Goal: Task Accomplishment & Management: Complete application form

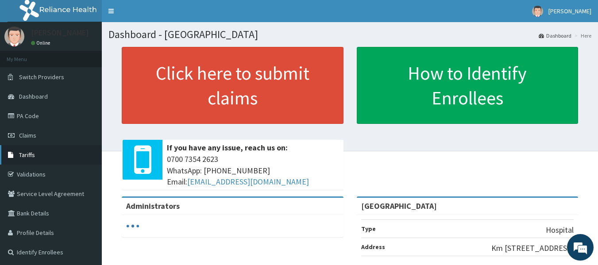
click at [37, 153] on link "Tariffs" at bounding box center [51, 154] width 102 height 19
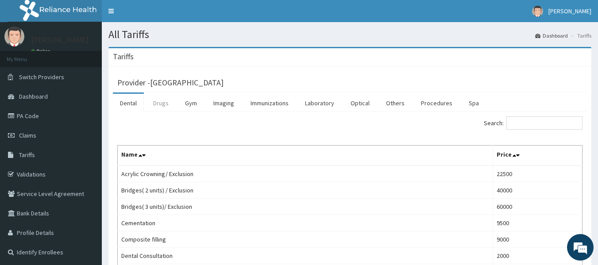
click at [169, 103] on link "Drugs" at bounding box center [161, 103] width 30 height 19
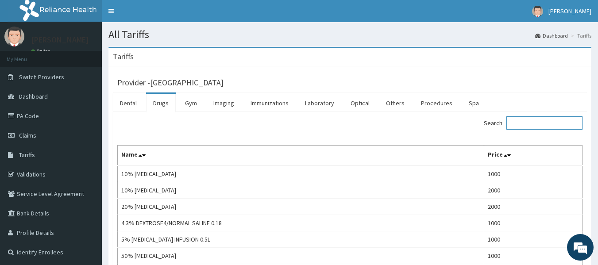
click at [547, 127] on input "Search:" at bounding box center [544, 122] width 76 height 13
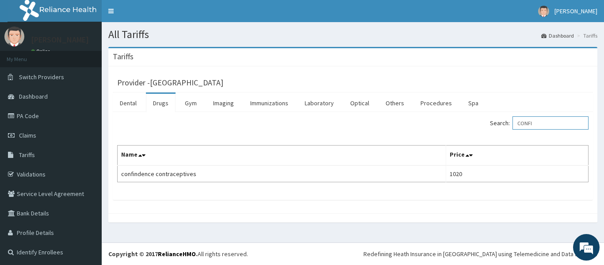
type input "CONFI"
click at [41, 119] on link "PA Code" at bounding box center [51, 115] width 102 height 19
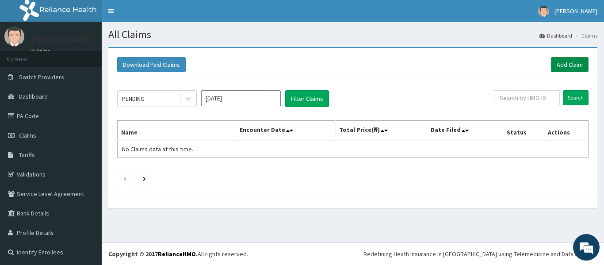
click at [554, 66] on link "Add Claim" at bounding box center [570, 64] width 38 height 15
click at [554, 65] on link "Add Claim" at bounding box center [570, 64] width 38 height 15
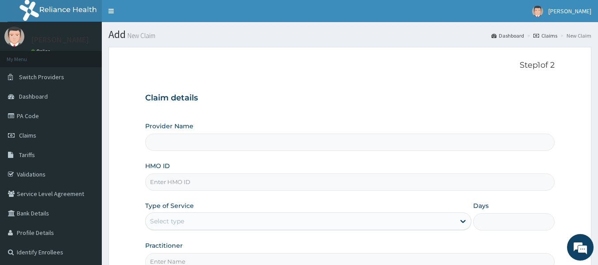
type input "[GEOGRAPHIC_DATA]"
click at [256, 185] on input "HMO ID" at bounding box center [350, 181] width 410 height 17
click at [204, 184] on input "HMO ID" at bounding box center [350, 181] width 410 height 17
type input "o"
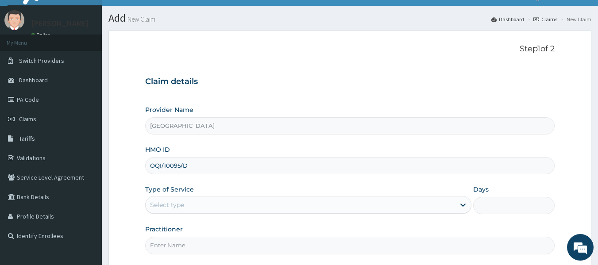
scroll to position [44, 0]
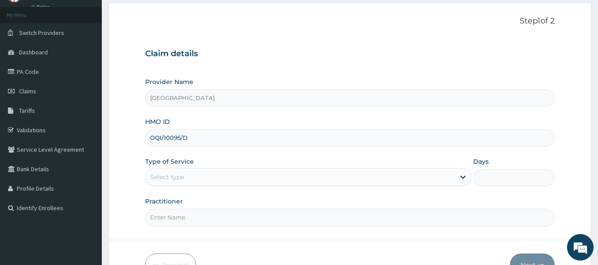
type input "OQI/10095/D"
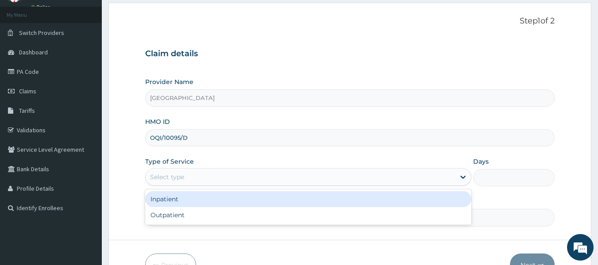
click at [212, 180] on div "Select type" at bounding box center [300, 177] width 309 height 14
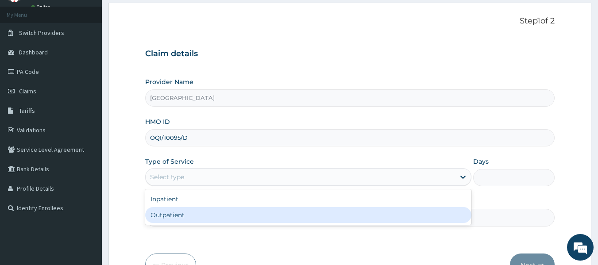
click at [196, 214] on div "Outpatient" at bounding box center [308, 215] width 326 height 16
type input "1"
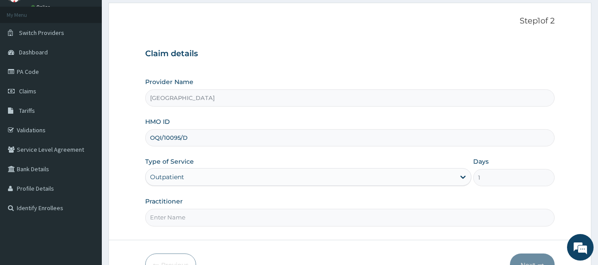
click at [196, 217] on input "Practitioner" at bounding box center [350, 217] width 410 height 17
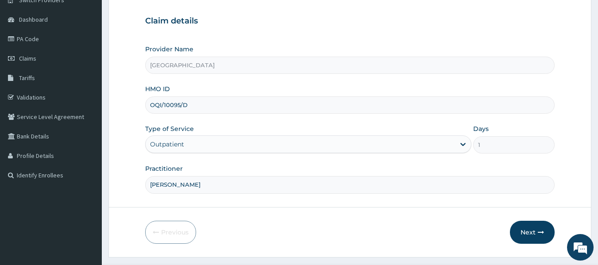
scroll to position [99, 0]
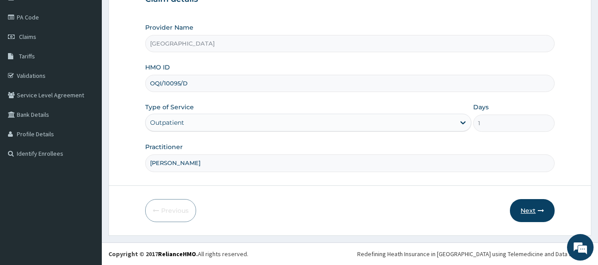
type input "DR. COLLINS"
click at [524, 211] on button "Next" at bounding box center [532, 210] width 45 height 23
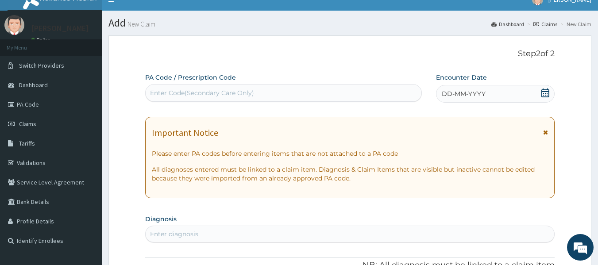
scroll to position [0, 0]
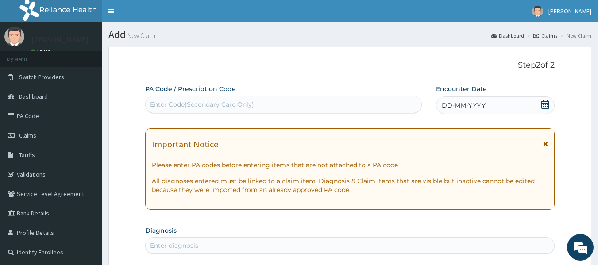
click at [462, 100] on div "DD-MM-YYYY" at bounding box center [495, 105] width 119 height 18
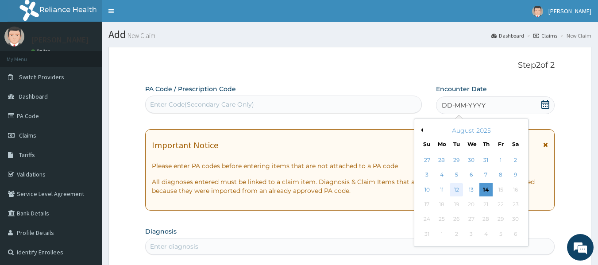
click at [456, 187] on div "12" at bounding box center [456, 189] width 13 height 13
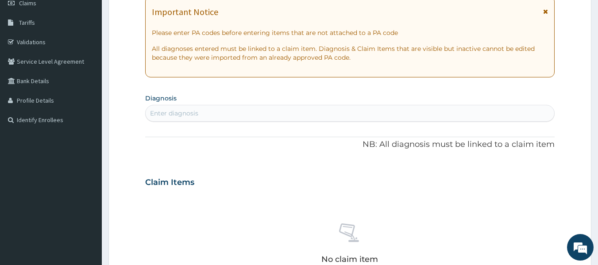
scroll to position [133, 0]
click at [248, 104] on section "Diagnosis Enter diagnosis" at bounding box center [350, 106] width 410 height 30
click at [242, 113] on div "Enter diagnosis" at bounding box center [350, 113] width 409 height 14
type input "MALARIA"
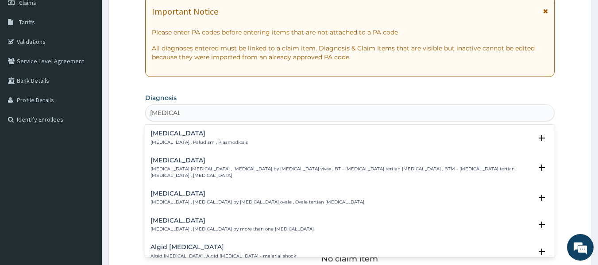
click at [188, 135] on h4 "Malaria" at bounding box center [198, 133] width 97 height 7
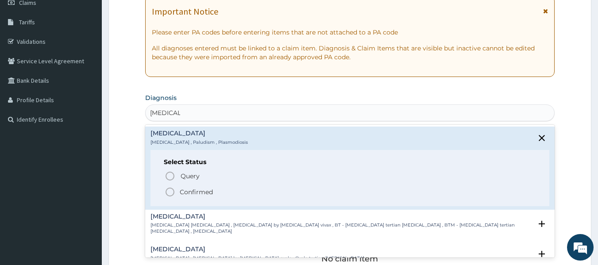
click at [169, 191] on icon "status option filled" at bounding box center [170, 192] width 11 height 11
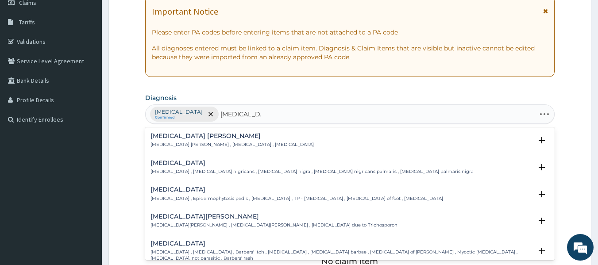
type input "TINEA CAPITI"
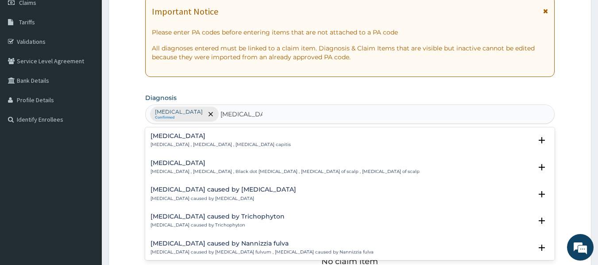
click at [177, 169] on p "Tinea capitis , Ringworm of the scalp , Black dot ringworm , Dermatophytosis of…" at bounding box center [284, 172] width 269 height 6
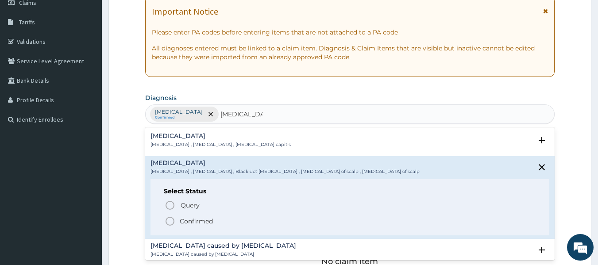
click at [167, 219] on icon "status option filled" at bounding box center [170, 221] width 11 height 11
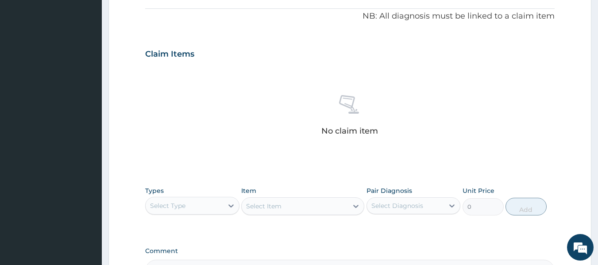
scroll to position [310, 0]
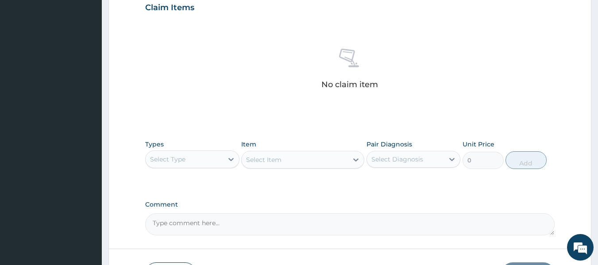
click at [192, 158] on div "Select Type" at bounding box center [184, 159] width 77 height 14
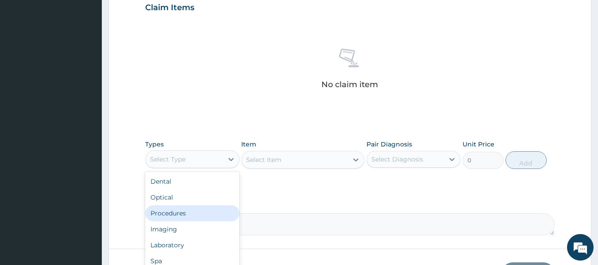
click at [186, 211] on div "Procedures" at bounding box center [192, 213] width 94 height 16
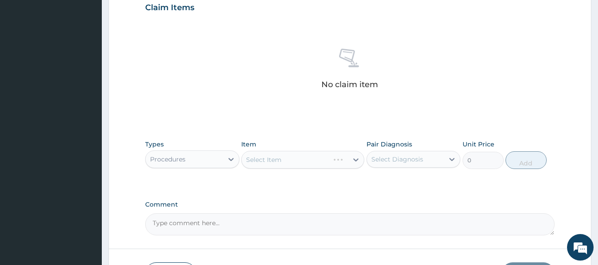
click at [383, 159] on div "Select Diagnosis" at bounding box center [397, 159] width 52 height 9
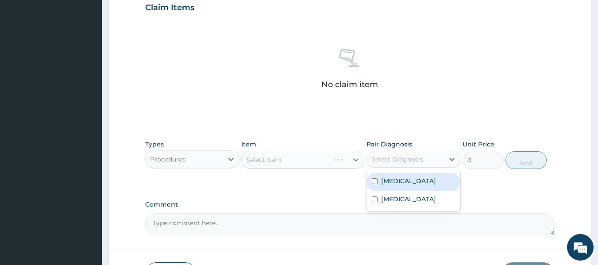
click at [400, 177] on label "Malaria" at bounding box center [408, 181] width 55 height 9
checkbox input "true"
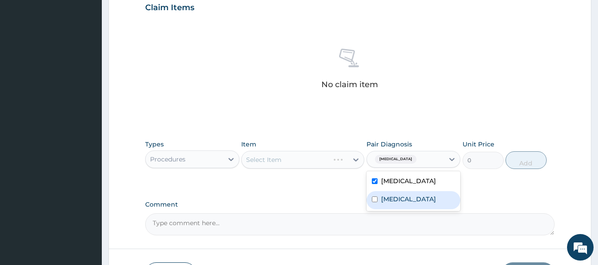
click at [402, 196] on label "Tinea capitis" at bounding box center [408, 199] width 55 height 9
checkbox input "true"
click at [320, 159] on div "Select Item" at bounding box center [295, 160] width 106 height 14
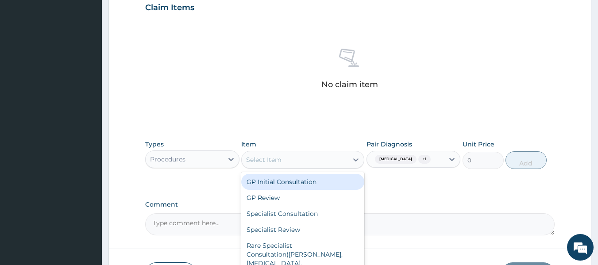
click at [300, 177] on div "GP Initial Consultation" at bounding box center [302, 182] width 123 height 16
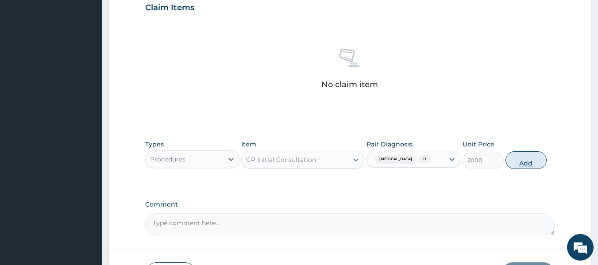
click at [524, 159] on button "Add" at bounding box center [525, 160] width 41 height 18
type input "0"
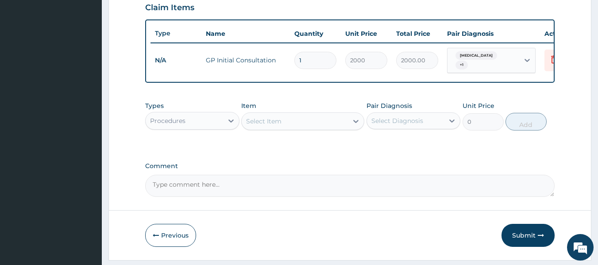
click at [208, 121] on div "Procedures" at bounding box center [184, 121] width 77 height 14
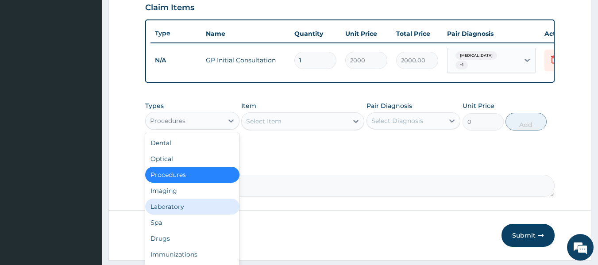
click at [208, 204] on div "Laboratory" at bounding box center [192, 207] width 94 height 16
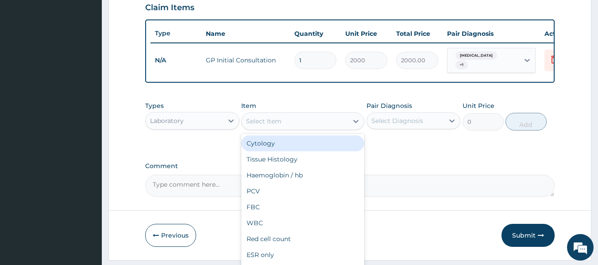
click at [256, 119] on div "Select Item" at bounding box center [295, 121] width 106 height 14
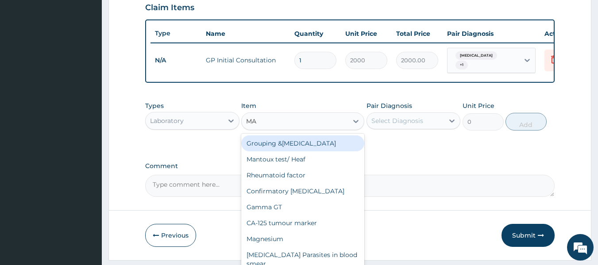
type input "MAL"
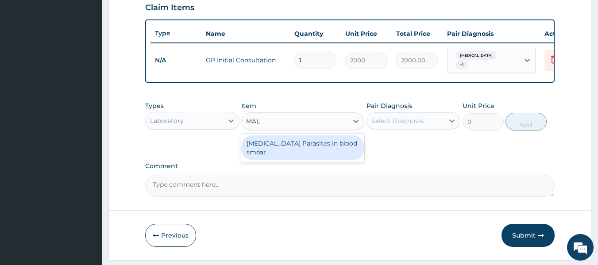
click at [300, 149] on div "Malaria Parasites in blood smear" at bounding box center [302, 147] width 123 height 25
type input "1000"
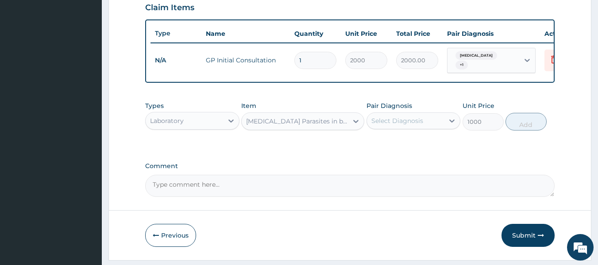
click at [392, 114] on div "Pair Diagnosis Select Diagnosis" at bounding box center [413, 115] width 94 height 29
click at [392, 122] on div "Select Diagnosis" at bounding box center [397, 120] width 52 height 9
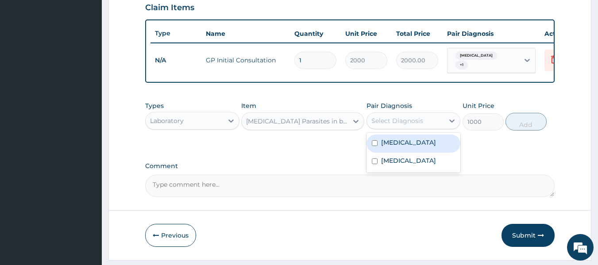
click at [404, 150] on div "[MEDICAL_DATA]" at bounding box center [413, 144] width 94 height 18
checkbox input "true"
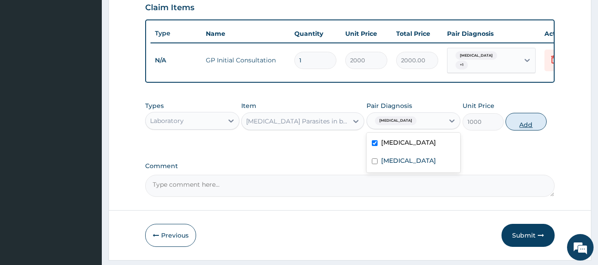
click at [529, 127] on button "Add" at bounding box center [525, 122] width 41 height 18
type input "0"
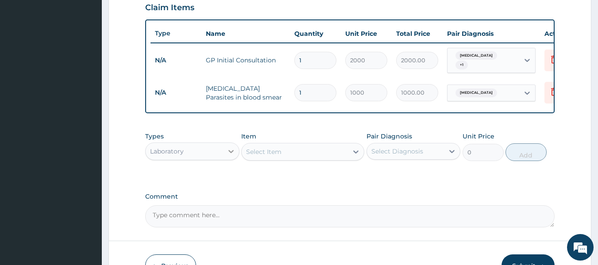
click at [226, 157] on div at bounding box center [231, 151] width 16 height 16
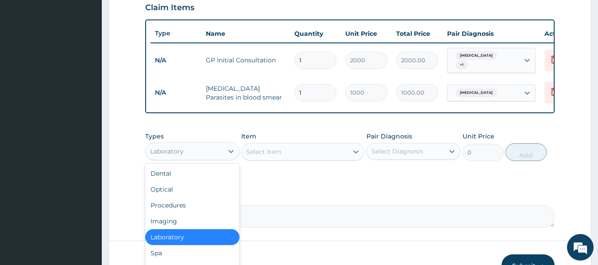
scroll to position [30, 0]
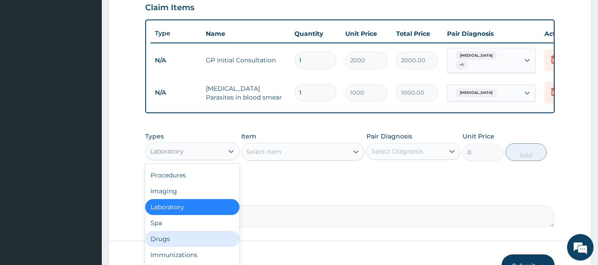
click at [219, 236] on div "Drugs" at bounding box center [192, 239] width 94 height 16
click at [219, 236] on form "Step 2 of 2 PA Code / Prescription Code Enter Code(Secondary Care Only) Encount…" at bounding box center [349, 14] width 483 height 554
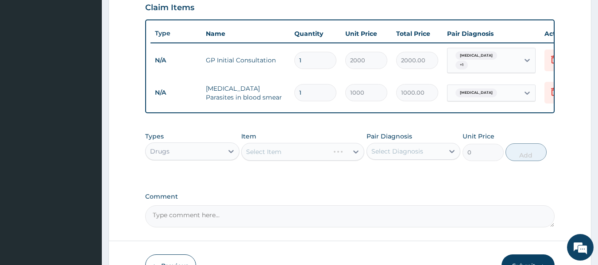
click at [385, 155] on div "Select Diagnosis" at bounding box center [397, 151] width 52 height 9
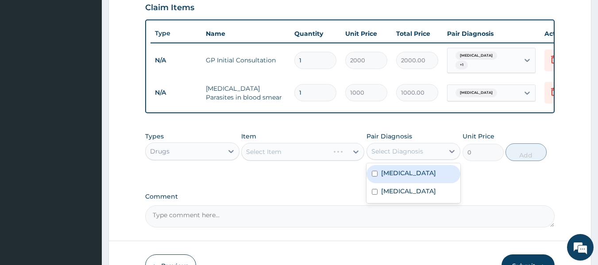
click at [392, 177] on label "Malaria" at bounding box center [408, 173] width 55 height 9
checkbox input "true"
click at [283, 153] on div "Select Item" at bounding box center [302, 152] width 123 height 18
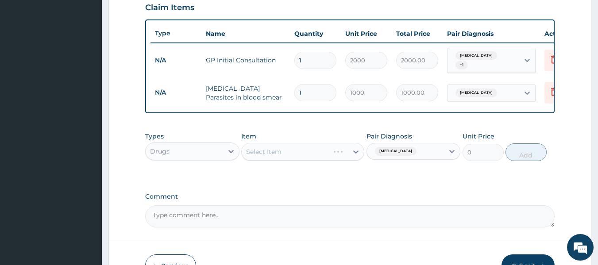
click at [283, 153] on div "Select Item" at bounding box center [302, 152] width 123 height 18
click at [281, 158] on div "Select Item" at bounding box center [295, 152] width 106 height 14
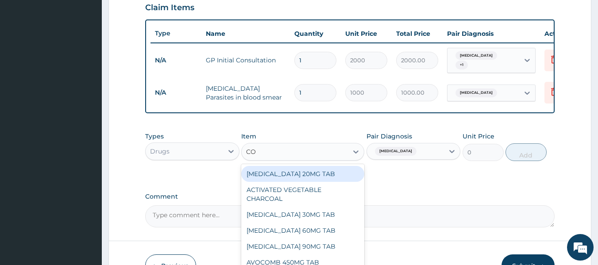
type input "COA"
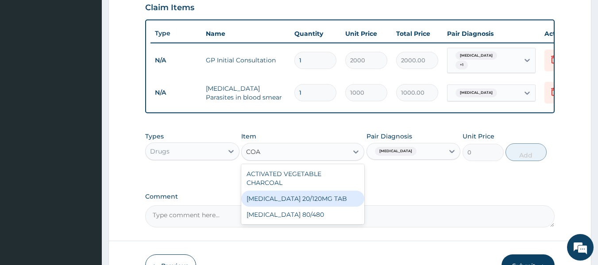
click at [289, 194] on div "COARTEM 20/120MG TAB" at bounding box center [302, 199] width 123 height 16
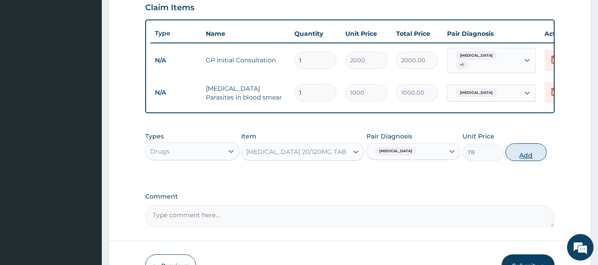
click at [513, 158] on button "Add" at bounding box center [525, 152] width 41 height 18
type input "0"
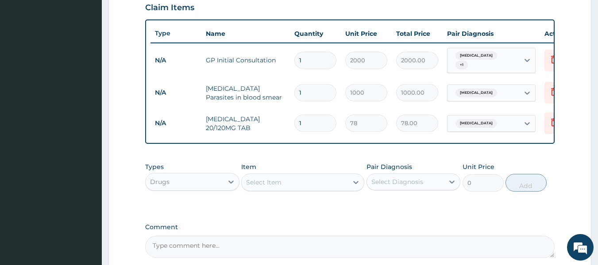
type input "11"
type input "858.00"
type input "112"
type input "8736.00"
type input "11"
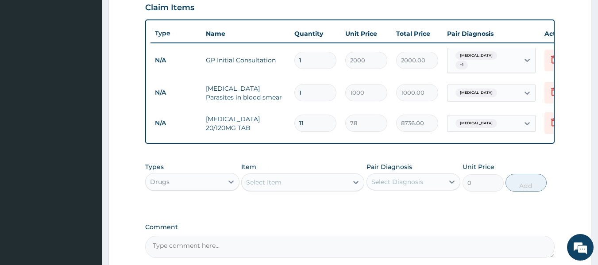
type input "858.00"
type input "1"
type input "78.00"
type input "12"
type input "936.00"
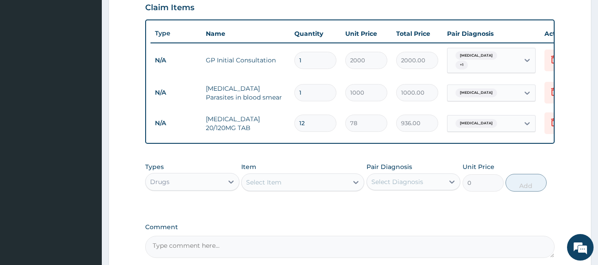
type input "12"
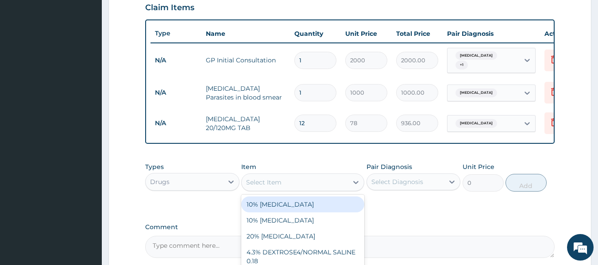
click at [263, 180] on div "Select Item" at bounding box center [295, 182] width 106 height 14
type input "PARA"
click at [281, 203] on div "PARACETAMOL 500MG TAB" at bounding box center [302, 204] width 123 height 16
type input "15"
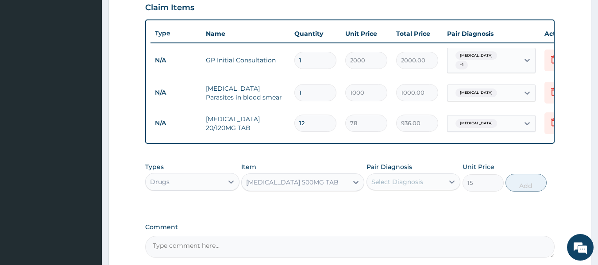
click at [420, 186] on div "Select Diagnosis" at bounding box center [397, 181] width 52 height 9
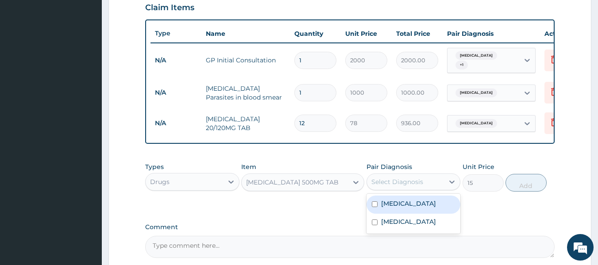
click at [411, 208] on div "Malaria" at bounding box center [413, 205] width 94 height 18
checkbox input "true"
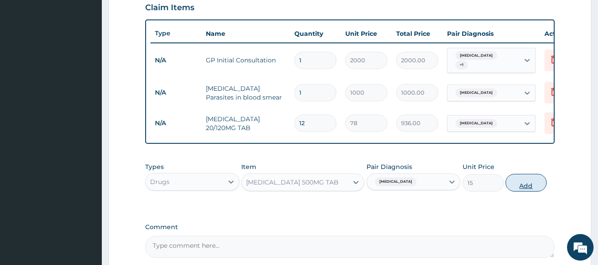
click at [523, 187] on button "Add" at bounding box center [525, 183] width 41 height 18
type input "0"
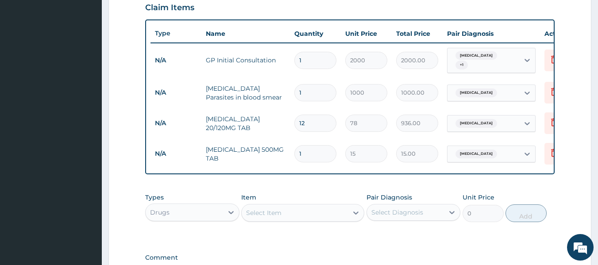
type input "0.00"
type input "9"
type input "135.00"
type input "9"
click at [294, 216] on div "Select Item" at bounding box center [295, 213] width 106 height 14
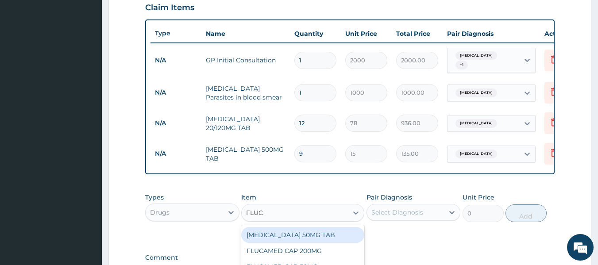
type input "FLUCO"
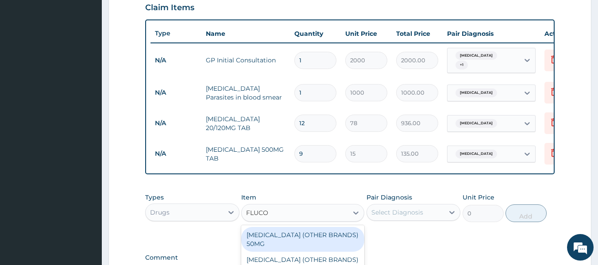
scroll to position [354, 0]
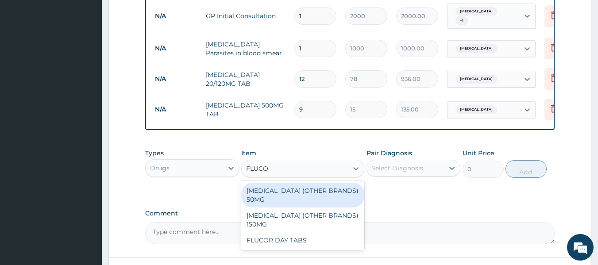
click at [290, 194] on div "FLUCONAZOLE (OTHER BRANDS) 50MG" at bounding box center [302, 195] width 123 height 25
type input "360"
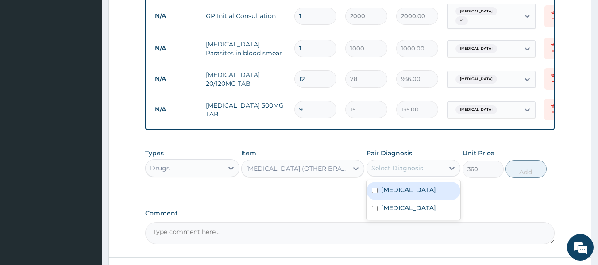
click at [407, 175] on div "Select Diagnosis" at bounding box center [405, 168] width 77 height 14
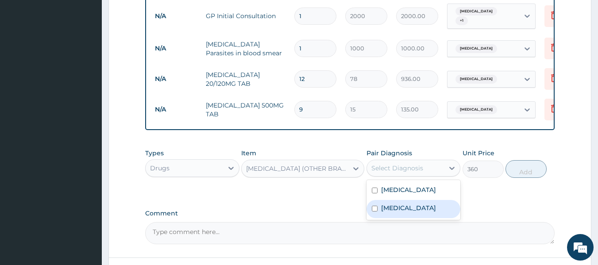
click at [410, 208] on label "[MEDICAL_DATA]" at bounding box center [408, 208] width 55 height 9
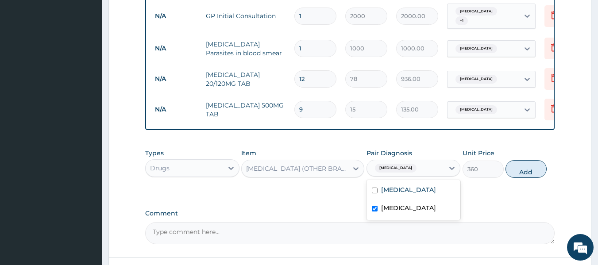
checkbox input "true"
click at [513, 169] on button "Add" at bounding box center [525, 169] width 41 height 18
type input "0"
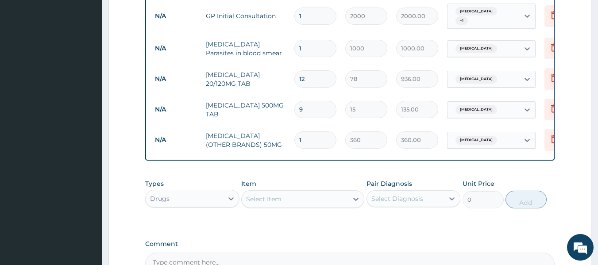
type input "0.00"
type input "7"
type input "2520.00"
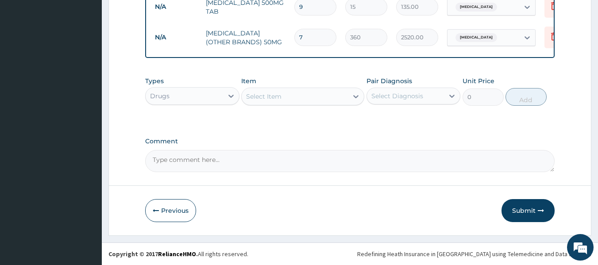
scroll to position [460, 0]
type input "7"
click at [520, 211] on button "Submit" at bounding box center [527, 210] width 53 height 23
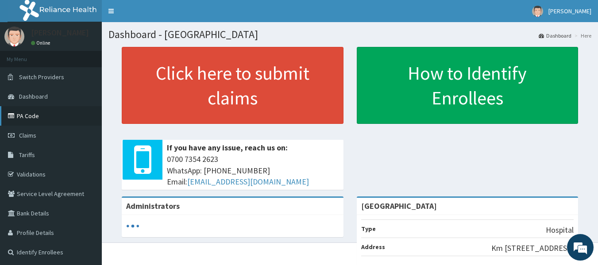
click at [55, 113] on link "PA Code" at bounding box center [51, 115] width 102 height 19
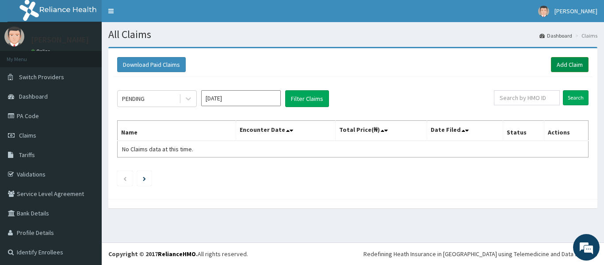
click at [561, 66] on link "Add Claim" at bounding box center [570, 64] width 38 height 15
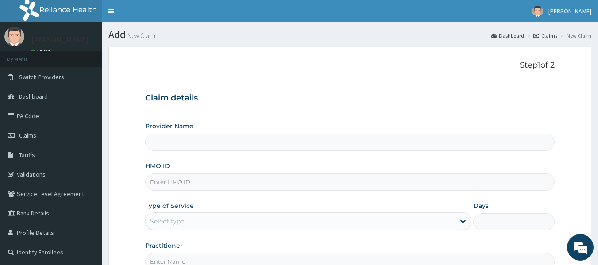
type input "[GEOGRAPHIC_DATA]"
click at [197, 179] on input "HMO ID" at bounding box center [350, 181] width 410 height 17
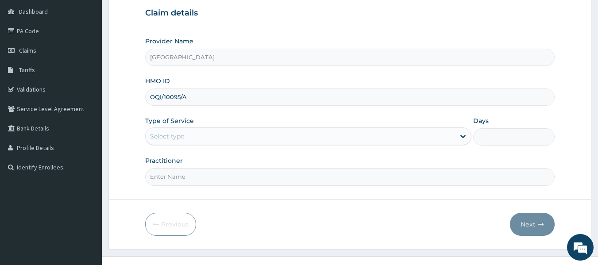
scroll to position [88, 0]
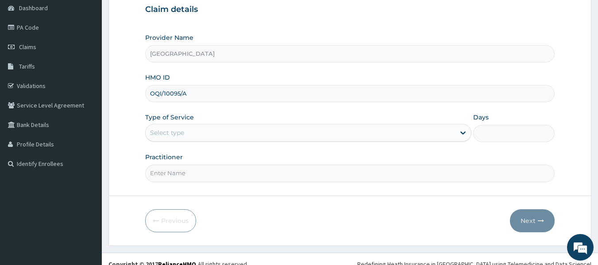
type input "OQI/10095/A"
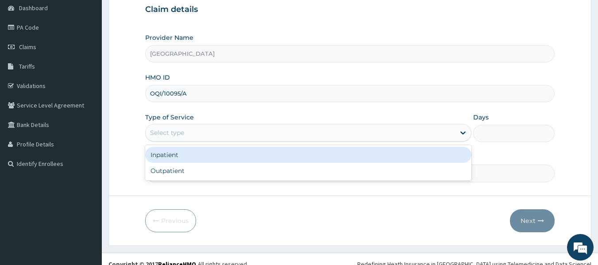
click at [201, 130] on div "Select type" at bounding box center [300, 133] width 309 height 14
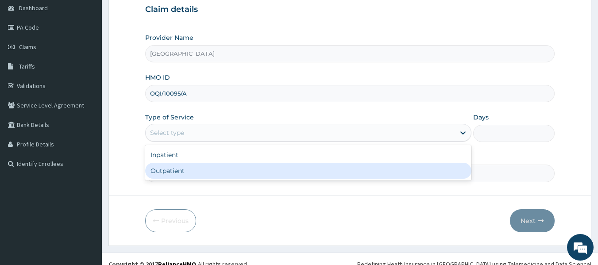
click at [176, 174] on div "Outpatient" at bounding box center [308, 171] width 326 height 16
type input "1"
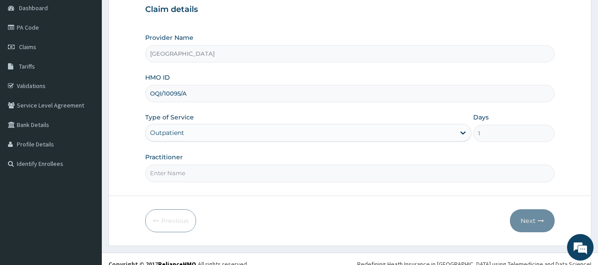
click at [176, 174] on input "Practitioner" at bounding box center [350, 173] width 410 height 17
type input "[PERSON_NAME]"
click at [523, 215] on button "Next" at bounding box center [532, 220] width 45 height 23
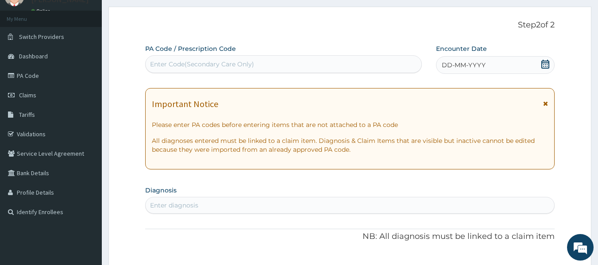
scroll to position [0, 0]
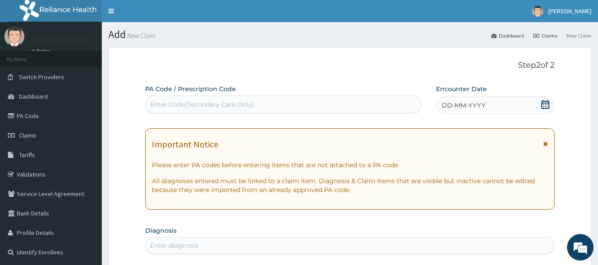
click at [473, 108] on span "DD-MM-YYYY" at bounding box center [464, 105] width 44 height 9
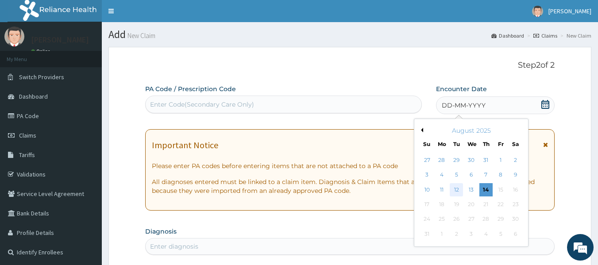
click at [454, 189] on div "12" at bounding box center [456, 189] width 13 height 13
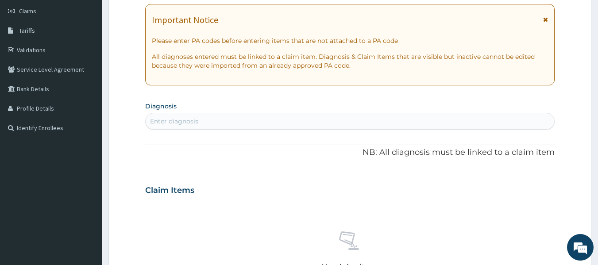
scroll to position [133, 0]
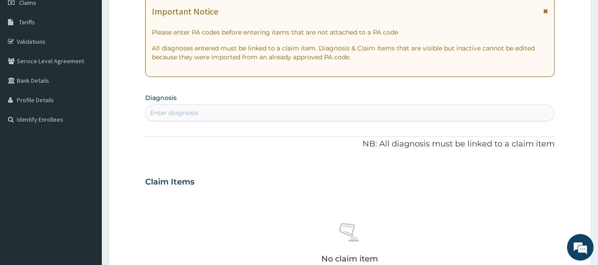
click at [182, 118] on div "Enter diagnosis" at bounding box center [350, 113] width 409 height 14
click at [185, 112] on div "Enter diagnosis" at bounding box center [174, 112] width 48 height 9
type input "MALARIA"
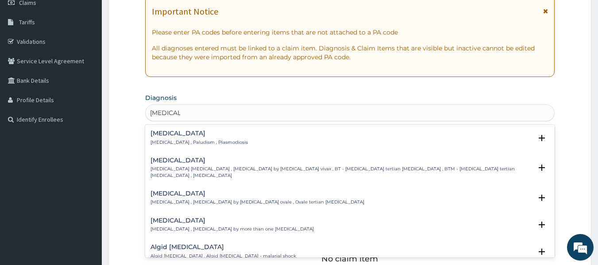
click at [161, 135] on h4 "Malaria" at bounding box center [198, 133] width 97 height 7
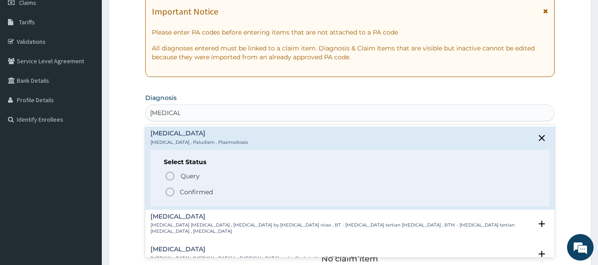
click at [168, 194] on icon "status option filled" at bounding box center [170, 192] width 11 height 11
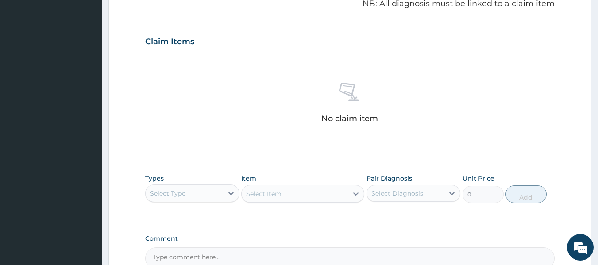
scroll to position [310, 0]
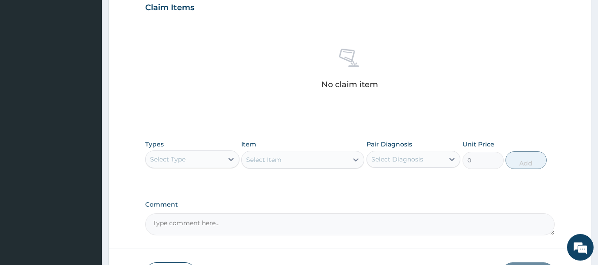
click at [179, 165] on div "Select Type" at bounding box center [184, 159] width 77 height 14
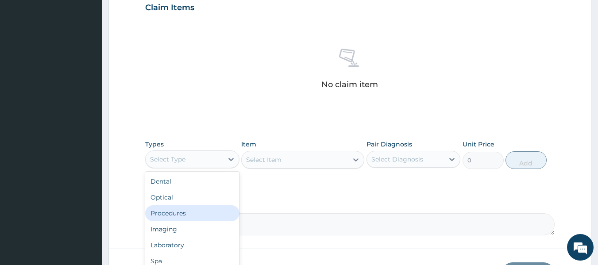
click at [185, 215] on div "Procedures" at bounding box center [192, 213] width 94 height 16
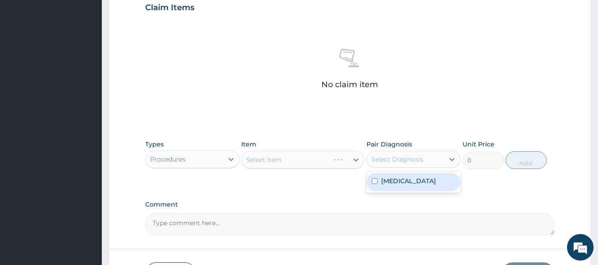
click at [397, 158] on div "Select Diagnosis" at bounding box center [397, 159] width 52 height 9
click at [400, 183] on label "Malaria" at bounding box center [408, 181] width 55 height 9
checkbox input "true"
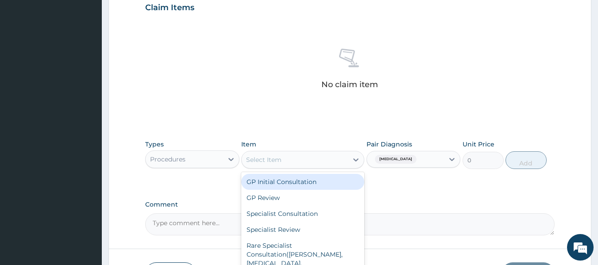
click at [325, 161] on div "Select Item" at bounding box center [295, 160] width 106 height 14
click at [316, 175] on div "GP Initial Consultation" at bounding box center [302, 182] width 123 height 16
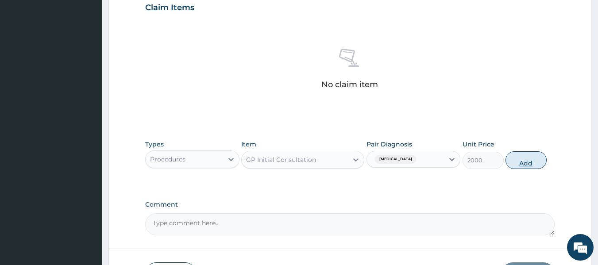
click at [514, 166] on button "Add" at bounding box center [525, 160] width 41 height 18
type input "0"
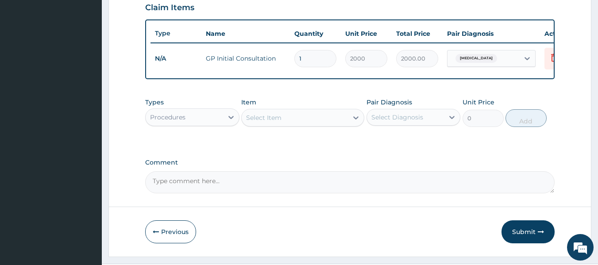
click at [182, 122] on div "Procedures" at bounding box center [167, 117] width 35 height 9
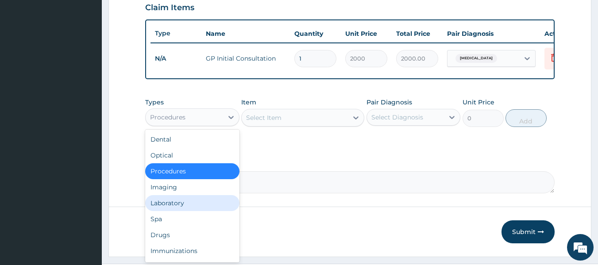
click at [176, 211] on div "Laboratory" at bounding box center [192, 203] width 94 height 16
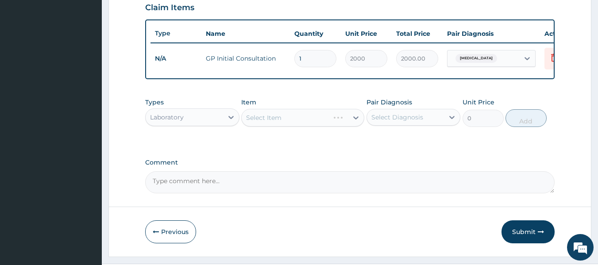
drag, startPoint x: 394, startPoint y: 123, endPoint x: 394, endPoint y: 134, distance: 10.6
click at [394, 122] on div "Select Diagnosis" at bounding box center [397, 117] width 52 height 9
click at [394, 143] on label "Malaria" at bounding box center [408, 139] width 55 height 9
checkbox input "true"
click at [322, 121] on div "Select Item" at bounding box center [295, 118] width 106 height 14
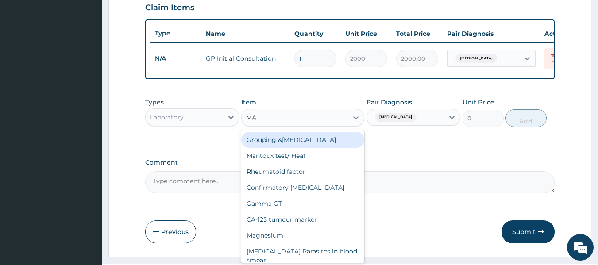
type input "MAL"
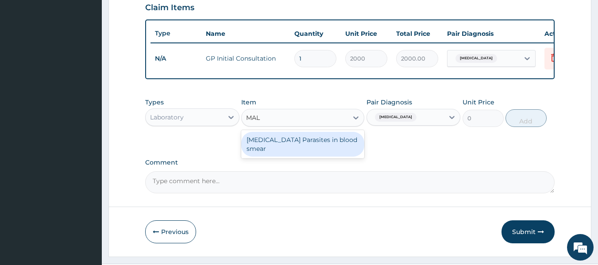
click at [307, 142] on div "Malaria Parasites in blood smear" at bounding box center [302, 144] width 123 height 25
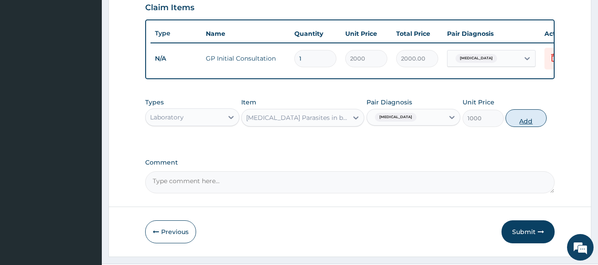
click at [520, 127] on button "Add" at bounding box center [525, 118] width 41 height 18
type input "0"
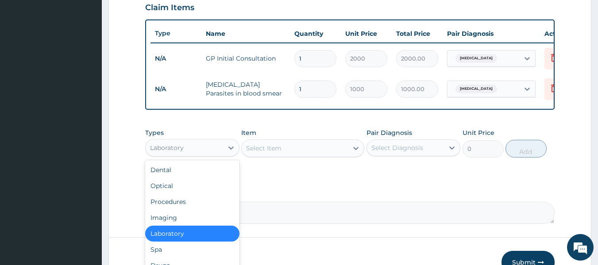
click at [213, 155] on div "Laboratory" at bounding box center [184, 148] width 77 height 14
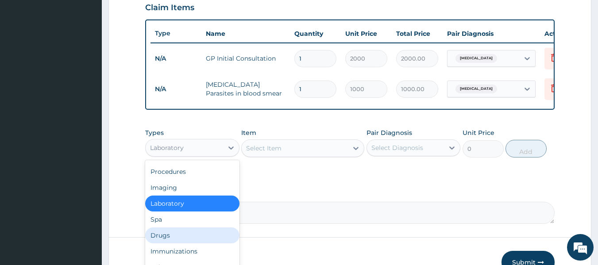
click at [203, 239] on div "Drugs" at bounding box center [192, 235] width 94 height 16
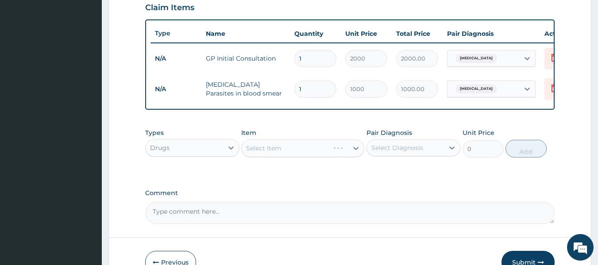
click at [391, 152] on div "Select Diagnosis" at bounding box center [397, 147] width 52 height 9
click at [403, 174] on label "Malaria" at bounding box center [408, 169] width 55 height 9
checkbox input "true"
click at [313, 154] on div "Select Item" at bounding box center [295, 148] width 106 height 14
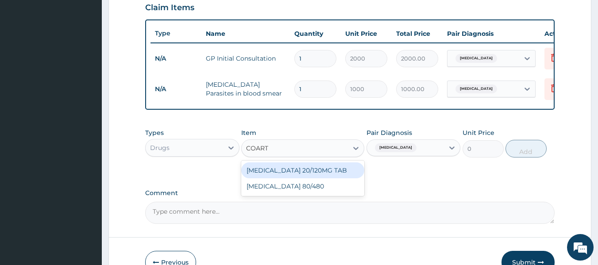
type input "COARTE"
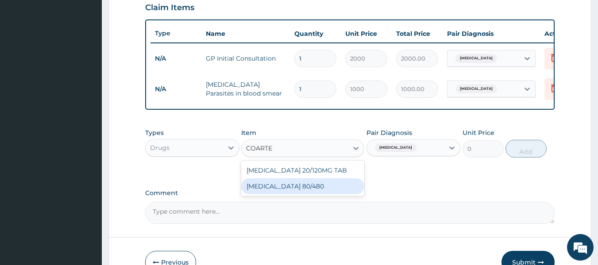
click at [279, 194] on div "COARTEM 80/480" at bounding box center [302, 186] width 123 height 16
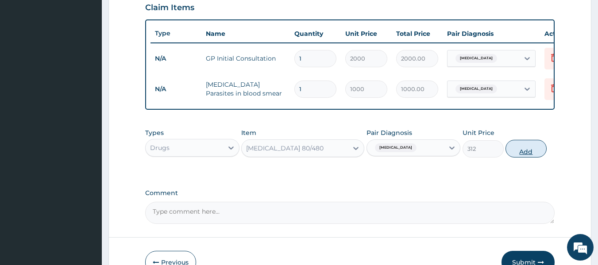
click at [530, 156] on button "Add" at bounding box center [525, 149] width 41 height 18
type input "0"
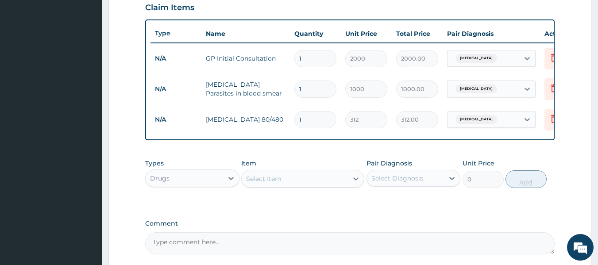
type input "0.00"
type input "6"
type input "1872.00"
type input "6"
click at [286, 184] on div "Select Item" at bounding box center [295, 179] width 106 height 14
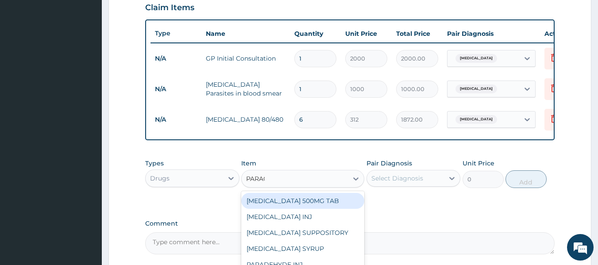
type input "PARACE"
click at [283, 207] on div "PARACETAMOL 500MG TAB" at bounding box center [302, 201] width 123 height 16
type input "15"
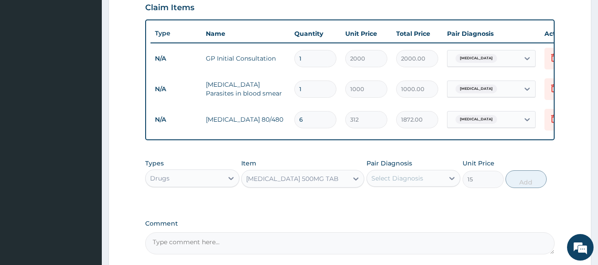
click at [410, 185] on div "Select Diagnosis" at bounding box center [405, 178] width 77 height 14
click at [410, 210] on div "Malaria" at bounding box center [413, 201] width 94 height 18
checkbox input "true"
click at [518, 183] on button "Add" at bounding box center [525, 179] width 41 height 18
type input "0"
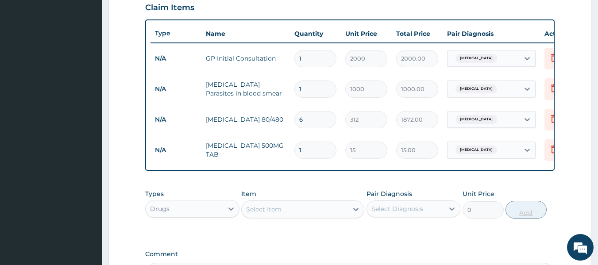
type input "18"
type input "270.00"
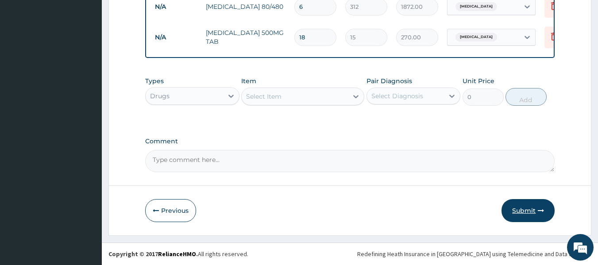
type input "18"
click at [528, 207] on button "Submit" at bounding box center [527, 210] width 53 height 23
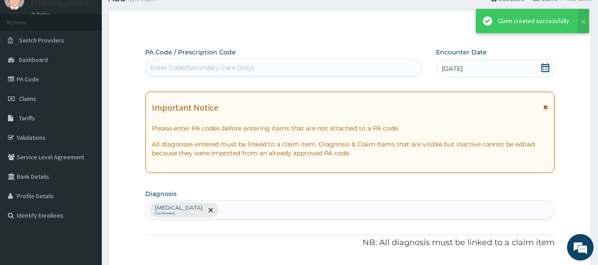
scroll to position [429, 0]
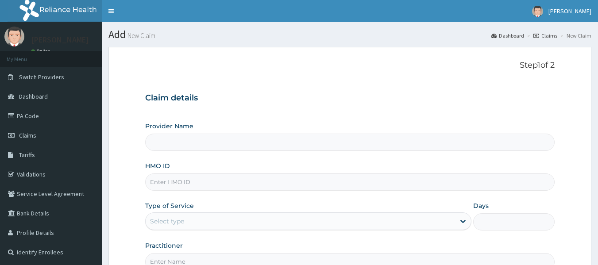
drag, startPoint x: 0, startPoint y: 0, endPoint x: 186, endPoint y: 184, distance: 261.2
click at [186, 184] on input "HMO ID" at bounding box center [350, 181] width 410 height 17
type input "O"
type input "[GEOGRAPHIC_DATA]"
type input "OQI/10095/B"
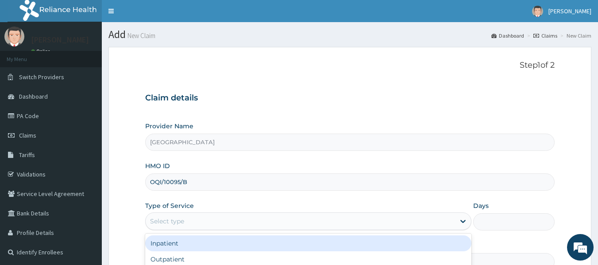
click at [173, 217] on div "Select type" at bounding box center [167, 221] width 34 height 9
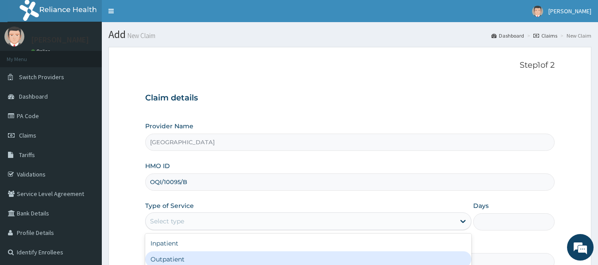
click at [174, 257] on div "Outpatient" at bounding box center [308, 259] width 326 height 16
type input "1"
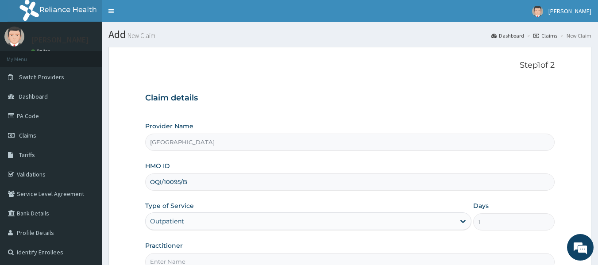
click at [174, 257] on input "Practitioner" at bounding box center [350, 261] width 410 height 17
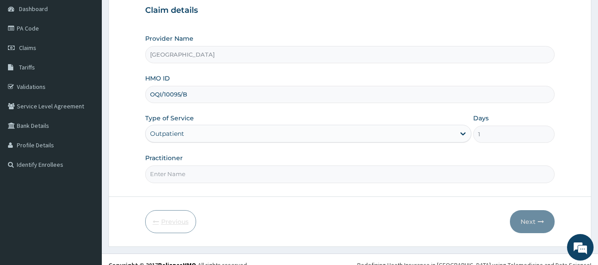
scroll to position [88, 0]
click at [196, 174] on input "Practitioner" at bounding box center [350, 173] width 410 height 17
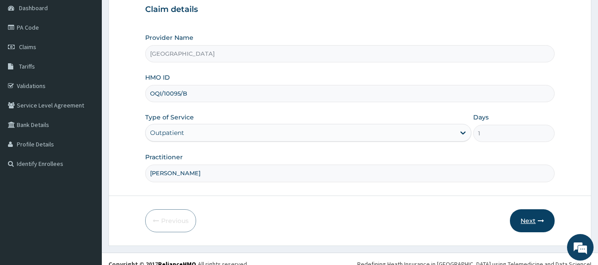
type input "DR. COLLINS"
click at [521, 217] on button "Next" at bounding box center [532, 220] width 45 height 23
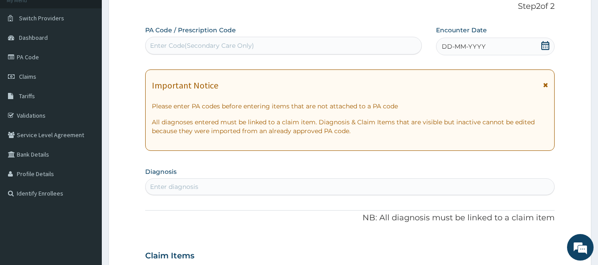
scroll to position [44, 0]
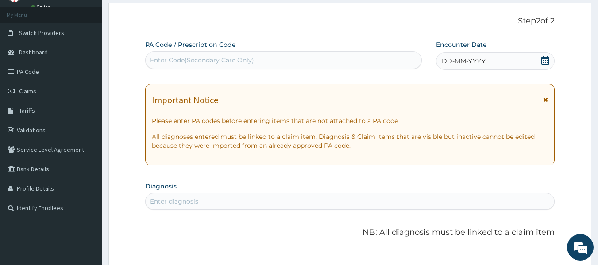
click at [337, 65] on div "Enter Code(Secondary Care Only)" at bounding box center [284, 60] width 276 height 14
type input "PA/0F1ECF"
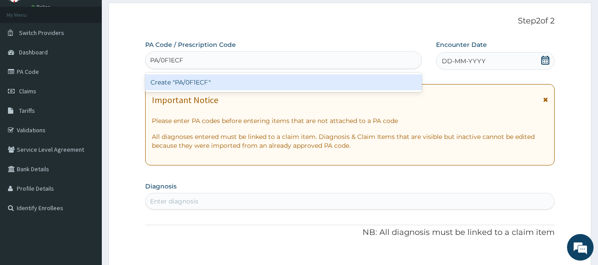
click at [319, 86] on div "Create "PA/0F1ECF"" at bounding box center [283, 82] width 277 height 16
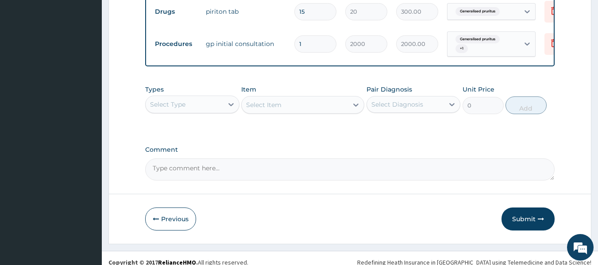
scroll to position [433, 0]
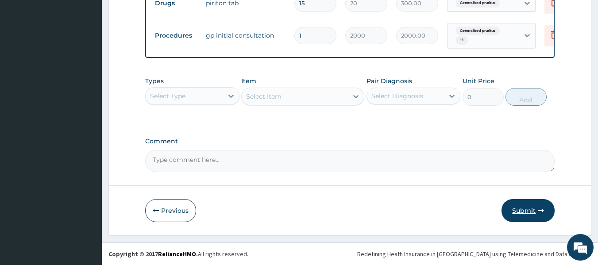
click at [519, 210] on button "Submit" at bounding box center [527, 210] width 53 height 23
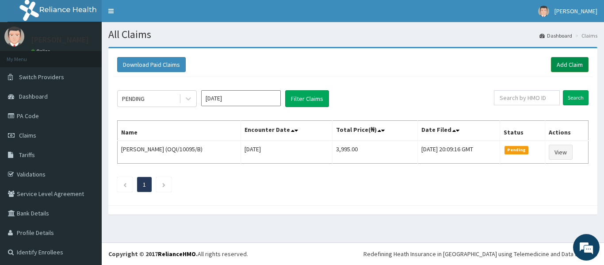
click at [556, 63] on link "Add Claim" at bounding box center [570, 64] width 38 height 15
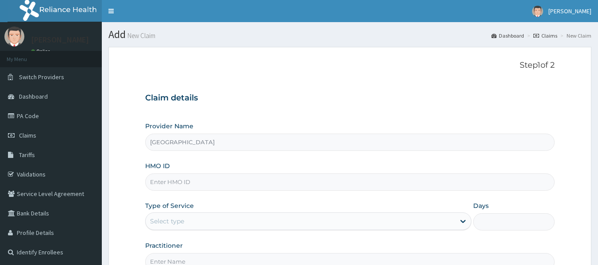
click at [211, 182] on input "HMO ID" at bounding box center [350, 181] width 410 height 17
type input "OQI/10095/C"
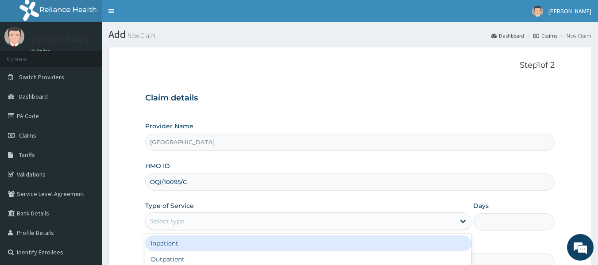
click at [213, 220] on div "Select type" at bounding box center [300, 221] width 309 height 14
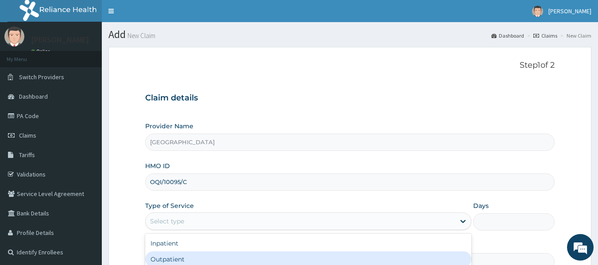
click at [179, 256] on div "Outpatient" at bounding box center [308, 259] width 326 height 16
type input "1"
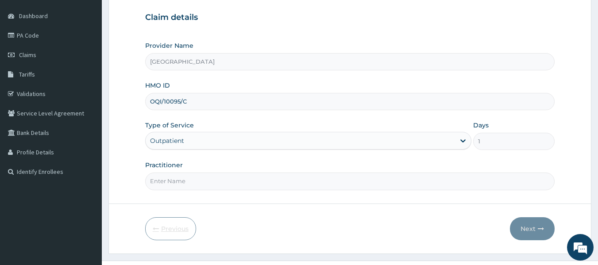
scroll to position [88, 0]
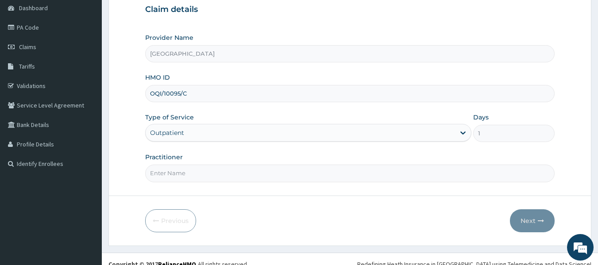
click at [194, 174] on input "Practitioner" at bounding box center [350, 173] width 410 height 17
type input "DR COLLINS"
click at [522, 219] on button "Next" at bounding box center [532, 220] width 45 height 23
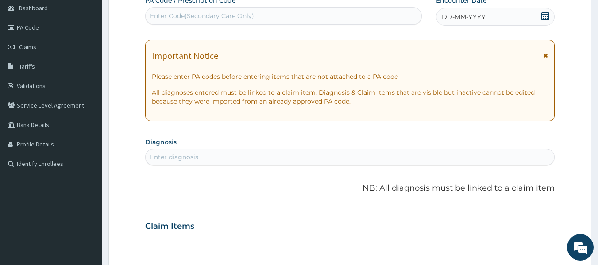
scroll to position [0, 0]
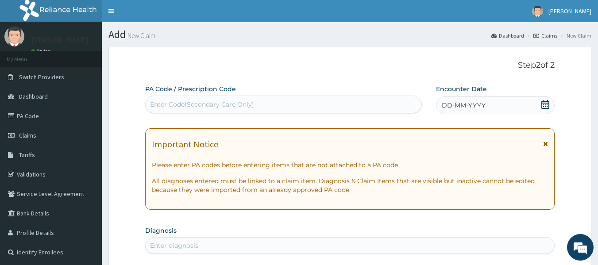
click at [466, 106] on span "DD-MM-YYYY" at bounding box center [464, 105] width 44 height 9
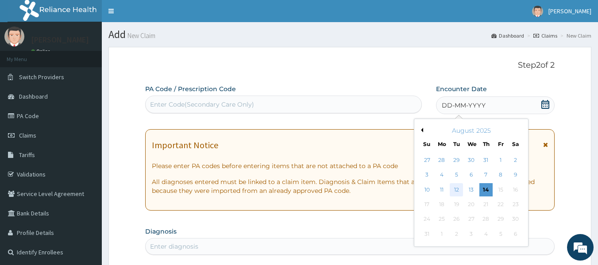
click at [457, 195] on div "12" at bounding box center [456, 189] width 13 height 13
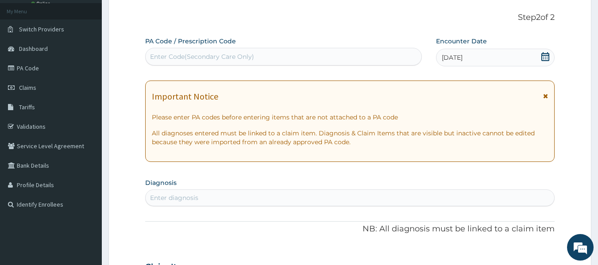
scroll to position [177, 0]
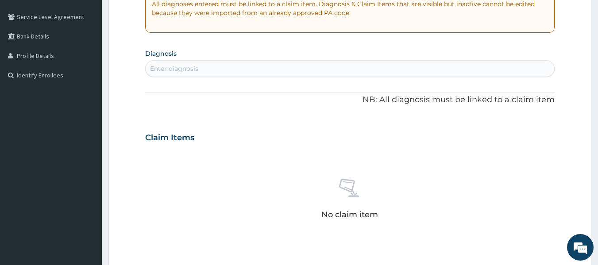
click at [211, 64] on div "Enter diagnosis" at bounding box center [350, 69] width 409 height 14
type input "TINEA CAPI"
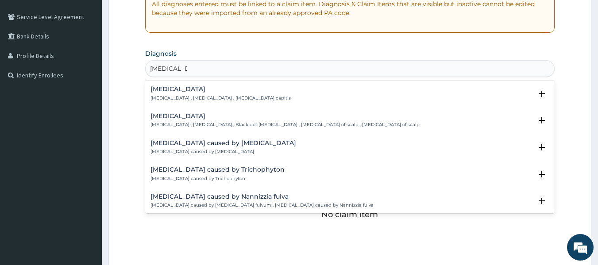
click at [181, 118] on h4 "Tinea capitis" at bounding box center [284, 116] width 269 height 7
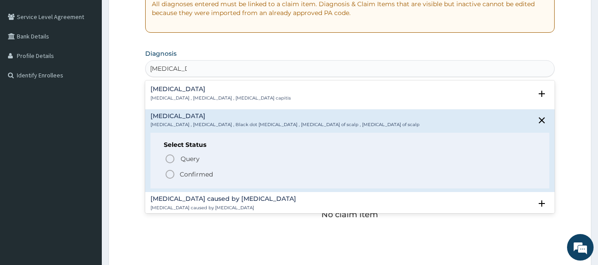
click at [167, 175] on icon "status option filled" at bounding box center [170, 174] width 11 height 11
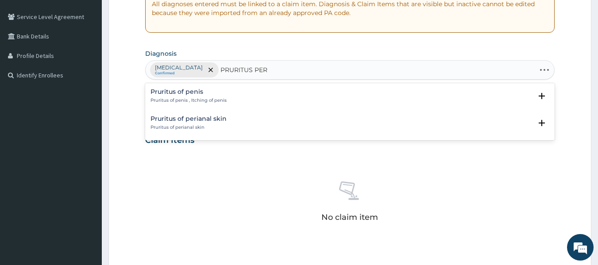
type input "PRURITUS PERI"
click at [179, 97] on div "Pruritus of perianal skin Pruritus of perianal skin" at bounding box center [188, 95] width 76 height 15
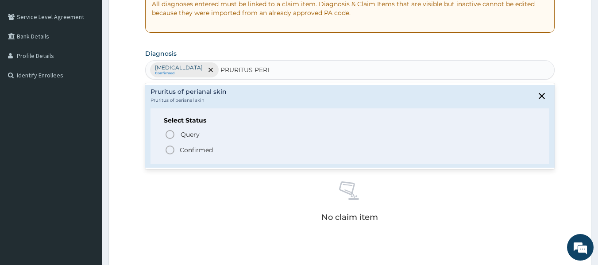
click at [168, 147] on circle "status option filled" at bounding box center [170, 150] width 8 height 8
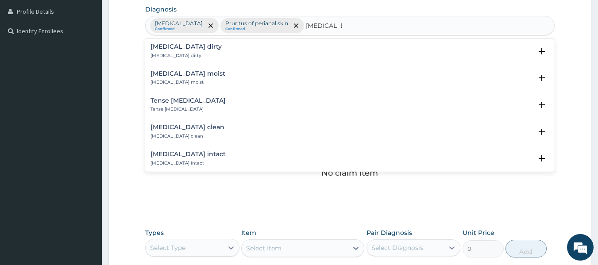
scroll to position [0, 0]
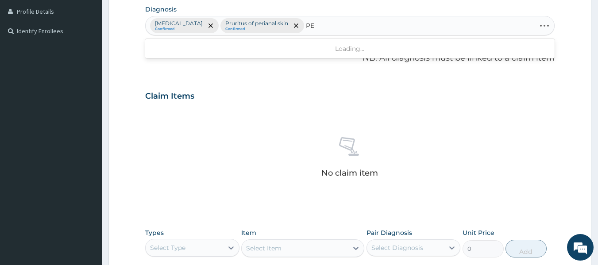
type input "P"
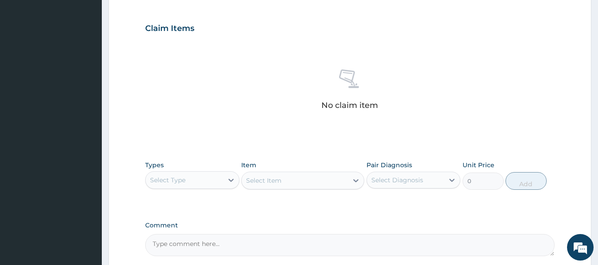
scroll to position [310, 0]
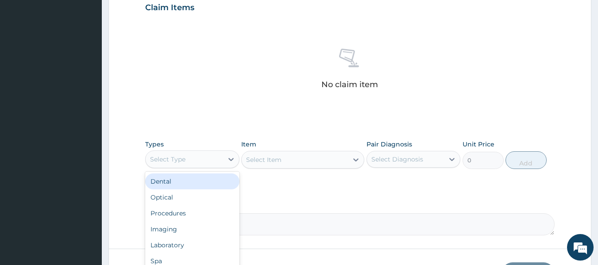
click at [181, 157] on div "Select Type" at bounding box center [167, 159] width 35 height 9
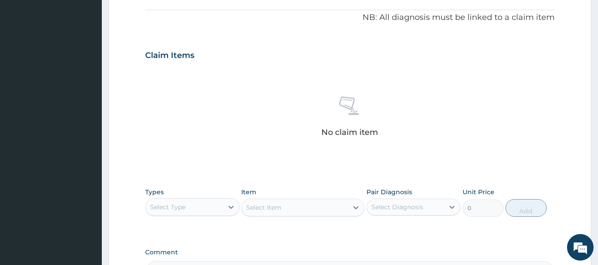
scroll to position [265, 0]
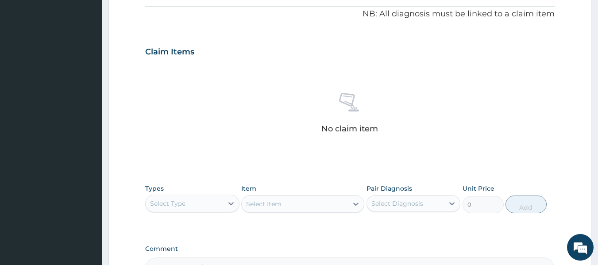
click at [162, 197] on div "Select Type" at bounding box center [184, 203] width 77 height 14
click at [216, 252] on div "Procedures" at bounding box center [192, 258] width 94 height 16
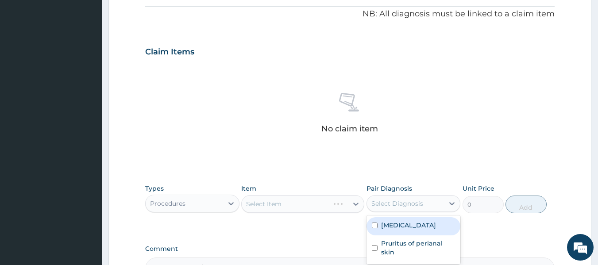
drag, startPoint x: 392, startPoint y: 201, endPoint x: 394, endPoint y: 210, distance: 8.9
click at [392, 201] on div "Select Diagnosis" at bounding box center [397, 203] width 52 height 9
click at [396, 226] on label "Tinea capitis" at bounding box center [408, 225] width 55 height 9
checkbox input "true"
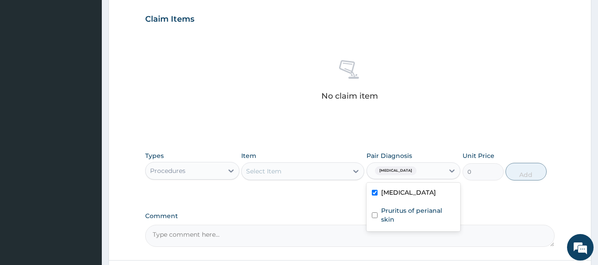
scroll to position [354, 0]
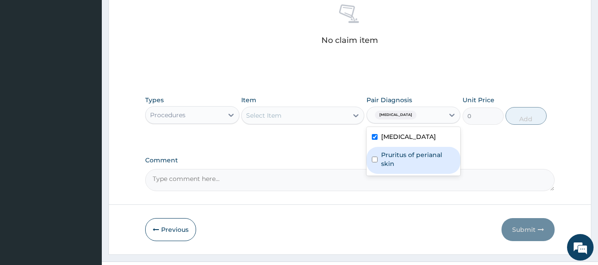
click at [405, 155] on label "Pruritus of perianal skin" at bounding box center [418, 159] width 74 height 18
checkbox input "true"
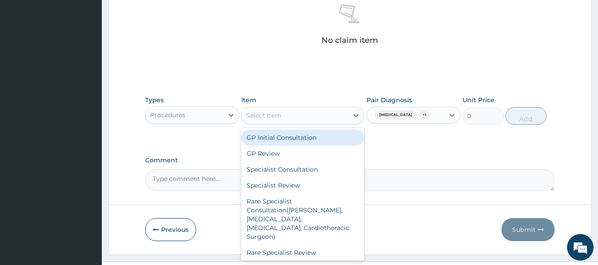
click at [311, 118] on div "Select Item" at bounding box center [295, 115] width 106 height 14
click at [300, 139] on div "GP Initial Consultation" at bounding box center [302, 138] width 123 height 16
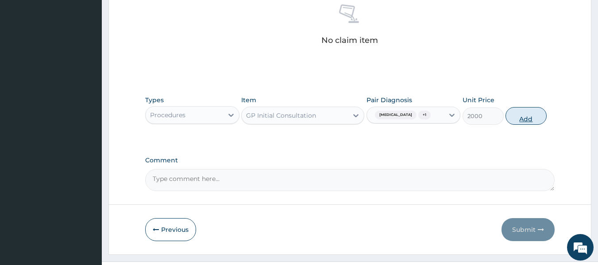
click at [528, 109] on button "Add" at bounding box center [525, 116] width 41 height 18
type input "0"
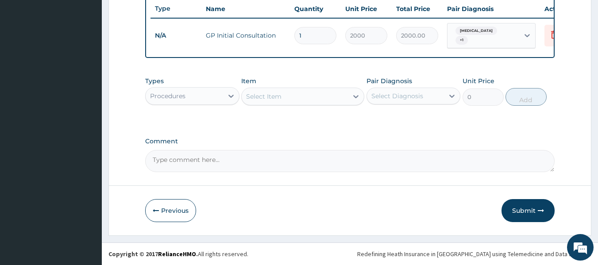
scroll to position [338, 0]
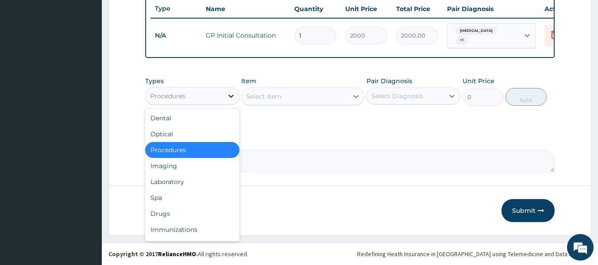
click at [226, 92] on div at bounding box center [231, 96] width 16 height 16
click at [215, 212] on div "Drugs" at bounding box center [192, 214] width 94 height 16
click at [215, 212] on div "Previous Submit" at bounding box center [350, 210] width 410 height 23
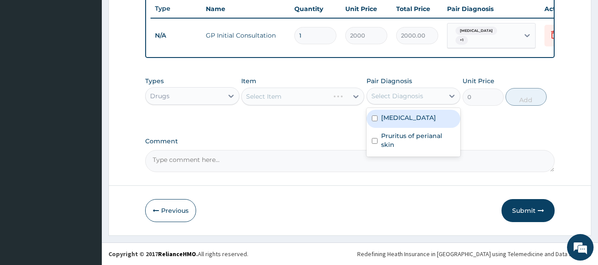
click at [377, 97] on div "Select Diagnosis" at bounding box center [397, 96] width 52 height 9
click at [385, 118] on label "Tinea capitis" at bounding box center [408, 117] width 55 height 9
checkbox input "true"
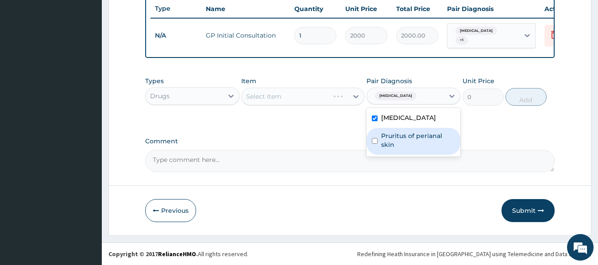
click at [396, 135] on label "Pruritus of perianal skin" at bounding box center [418, 140] width 74 height 18
checkbox input "true"
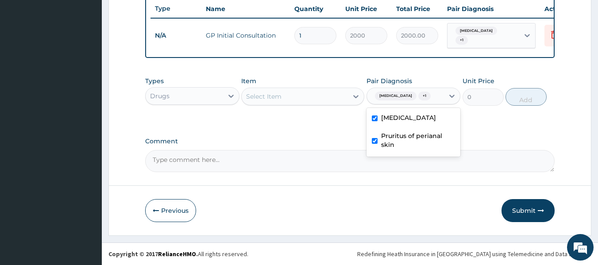
click at [307, 98] on div "Select Item" at bounding box center [295, 96] width 106 height 14
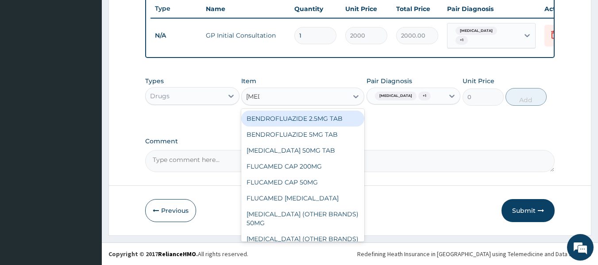
type input "FLUC"
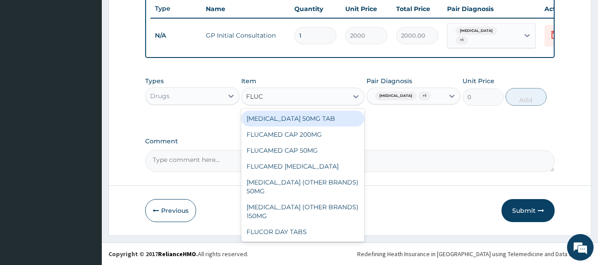
click at [290, 118] on div "DIFLUCAN 50MG TAB" at bounding box center [302, 119] width 123 height 16
type input "1080"
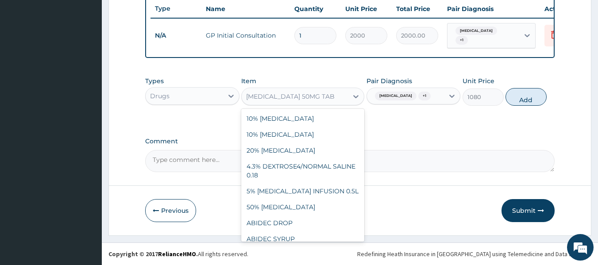
click at [303, 100] on div "DIFLUCAN 50MG TAB" at bounding box center [290, 96] width 88 height 9
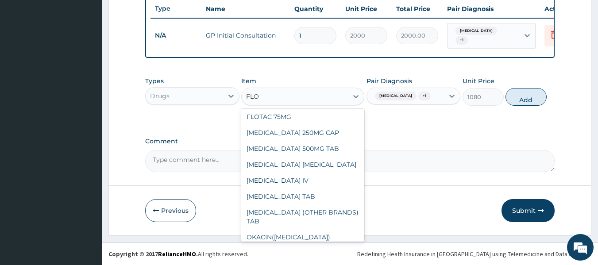
scroll to position [0, 0]
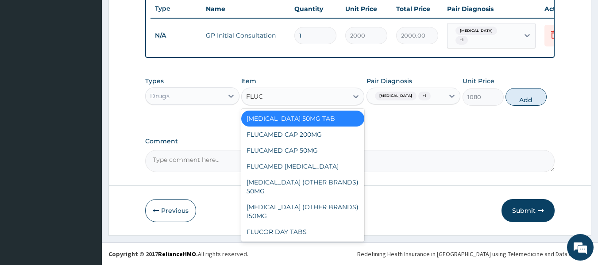
type input "FLUCO"
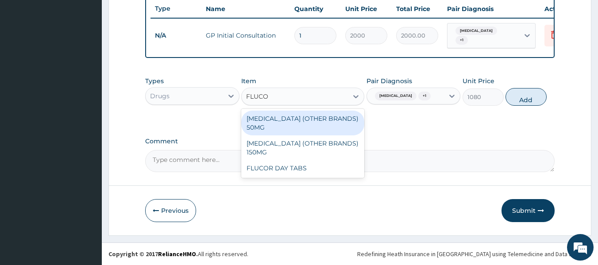
click at [289, 127] on div "FLUCONAZOLE (OTHER BRANDS) 50MG" at bounding box center [302, 123] width 123 height 25
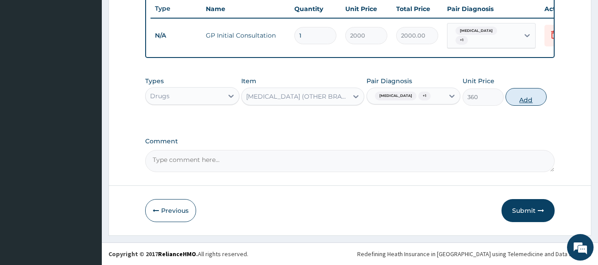
click at [516, 99] on button "Add" at bounding box center [525, 97] width 41 height 18
type input "0"
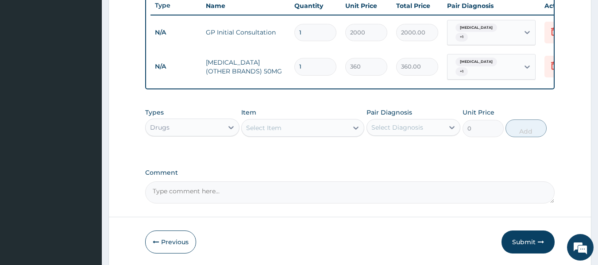
type input "10"
type input "3600.00"
type input "10"
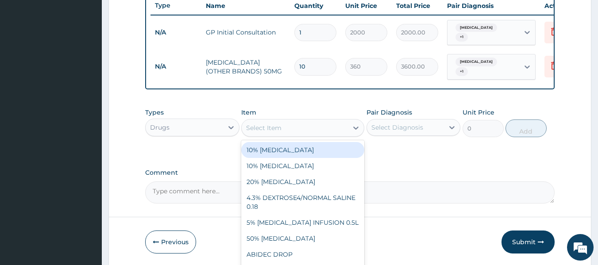
click at [260, 127] on div "Select Item" at bounding box center [263, 127] width 35 height 9
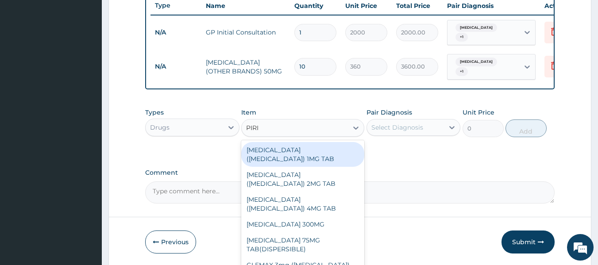
type input "PIRIT"
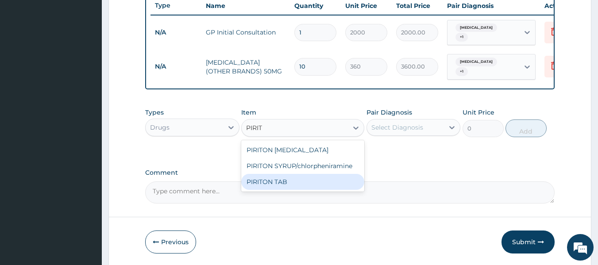
click at [286, 179] on div "PIRITON TAB" at bounding box center [302, 182] width 123 height 16
type input "20"
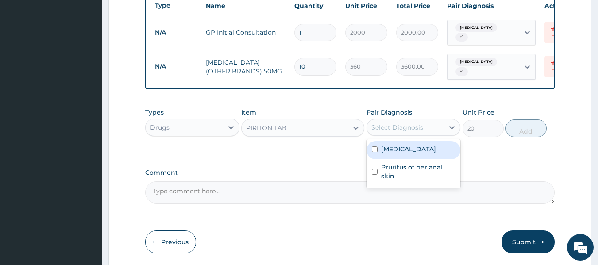
click at [432, 130] on div "Select Diagnosis" at bounding box center [405, 127] width 77 height 14
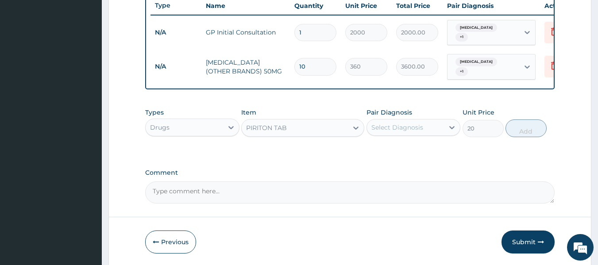
click at [443, 129] on div "Select Diagnosis" at bounding box center [405, 127] width 77 height 14
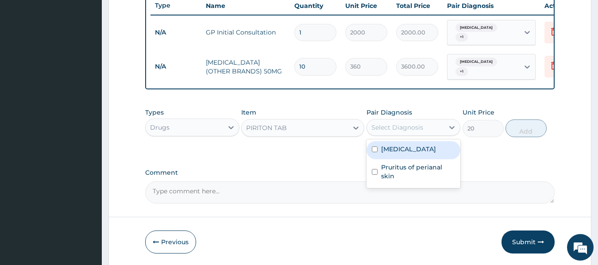
click at [434, 142] on div "Tinea capitis" at bounding box center [413, 150] width 94 height 18
checkbox input "true"
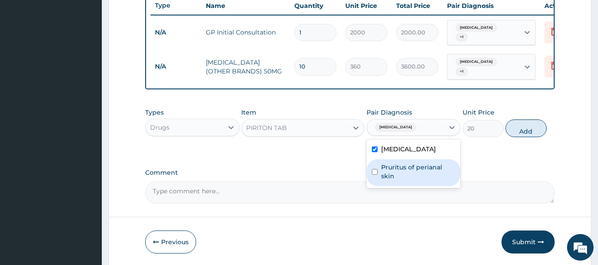
click at [434, 161] on div "Pruritus of perianal skin" at bounding box center [413, 172] width 94 height 27
checkbox input "true"
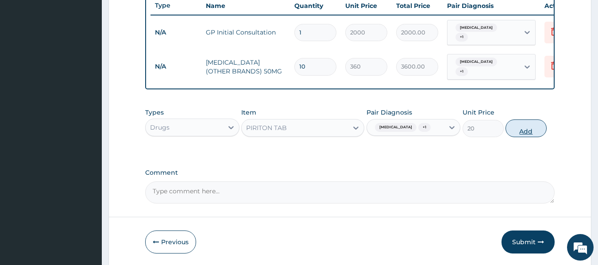
click at [532, 121] on button "Add" at bounding box center [525, 128] width 41 height 18
type input "0"
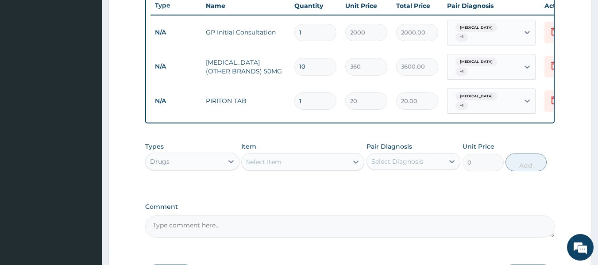
type input "10"
type input "200.00"
type input "10"
click at [300, 155] on div "Select Item" at bounding box center [295, 162] width 106 height 14
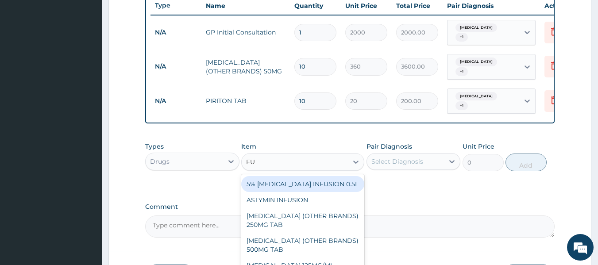
type input "FUN"
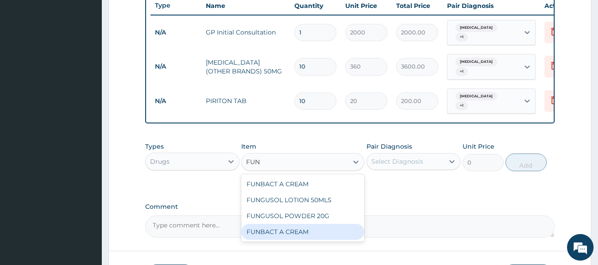
click at [308, 224] on div "FUNBACT A CREAM" at bounding box center [302, 232] width 123 height 16
type input "1700"
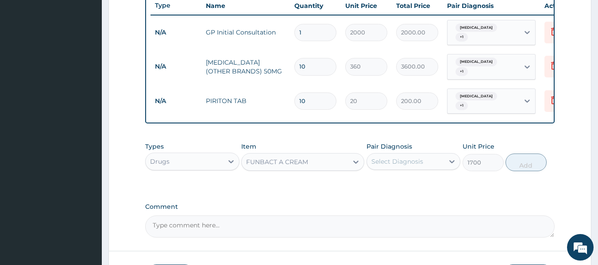
click at [395, 159] on div "Select Diagnosis" at bounding box center [397, 161] width 52 height 9
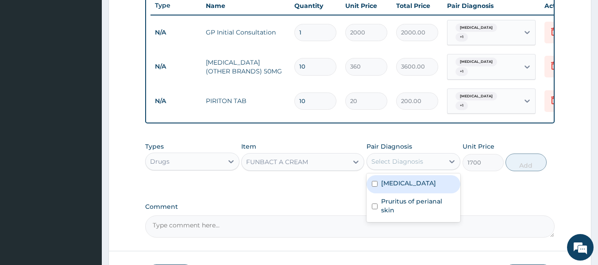
click at [395, 182] on label "Tinea capitis" at bounding box center [408, 183] width 55 height 9
checkbox input "true"
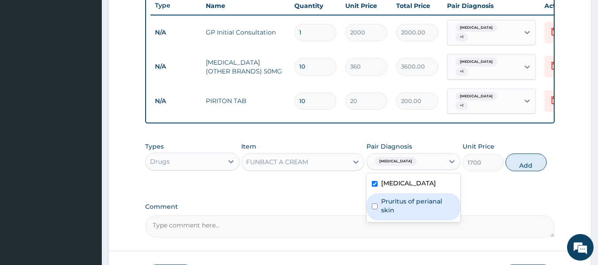
click at [407, 198] on label "Pruritus of perianal skin" at bounding box center [418, 206] width 74 height 18
checkbox input "true"
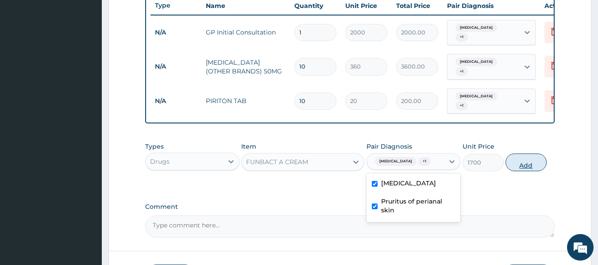
click at [520, 160] on button "Add" at bounding box center [525, 163] width 41 height 18
type input "0"
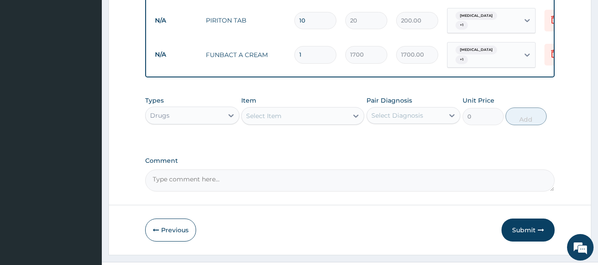
scroll to position [429, 0]
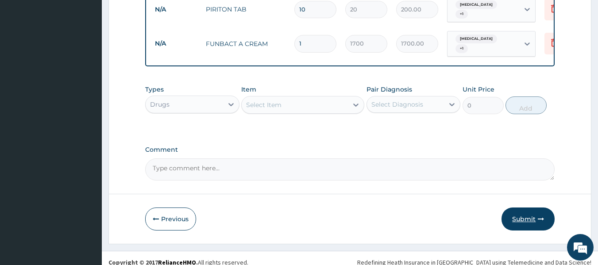
click at [520, 212] on button "Submit" at bounding box center [527, 219] width 53 height 23
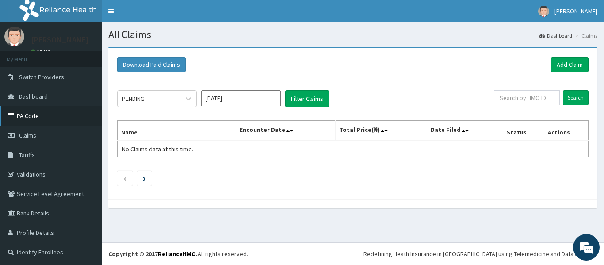
click at [34, 114] on link "PA Code" at bounding box center [51, 115] width 102 height 19
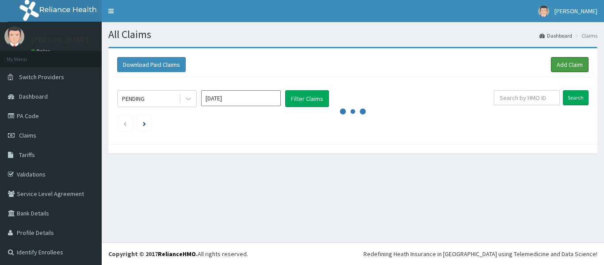
click at [557, 64] on link "Add Claim" at bounding box center [570, 64] width 38 height 15
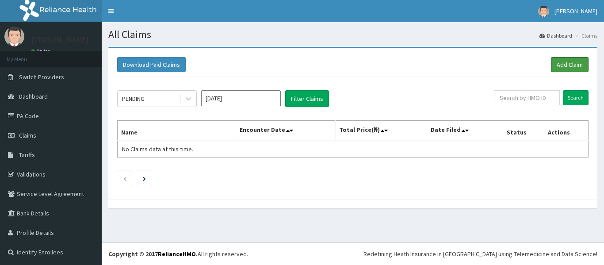
click at [557, 64] on link "Add Claim" at bounding box center [570, 64] width 38 height 15
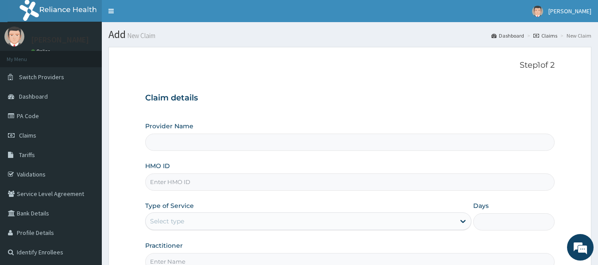
type input "[GEOGRAPHIC_DATA]"
click at [279, 187] on input "HMO ID" at bounding box center [350, 181] width 410 height 17
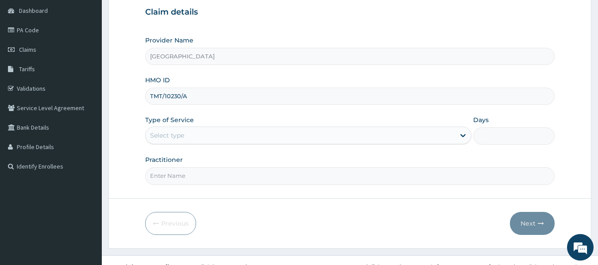
scroll to position [88, 0]
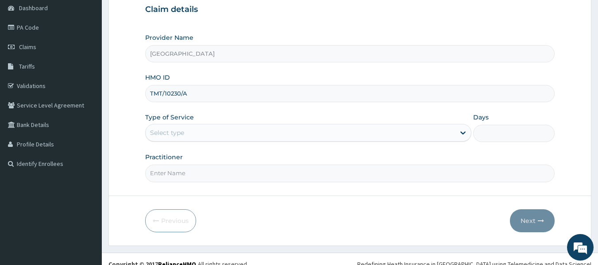
type input "TMT/10230/A"
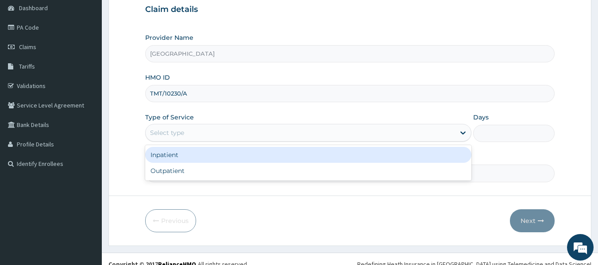
click at [207, 132] on div "Select type" at bounding box center [300, 133] width 309 height 14
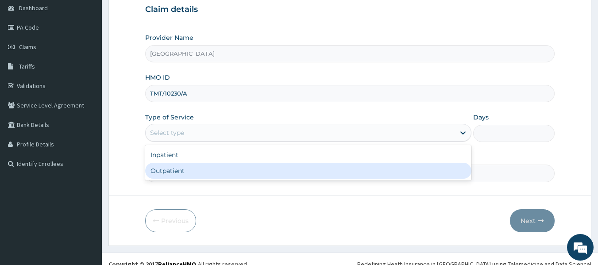
click at [198, 171] on div "Outpatient" at bounding box center [308, 171] width 326 height 16
type input "1"
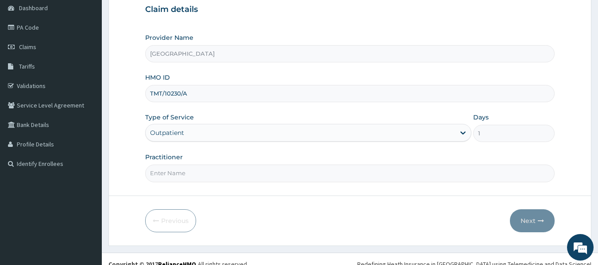
click at [198, 171] on input "Practitioner" at bounding box center [350, 173] width 410 height 17
type input "DR COLLINS"
click at [531, 219] on button "Next" at bounding box center [532, 220] width 45 height 23
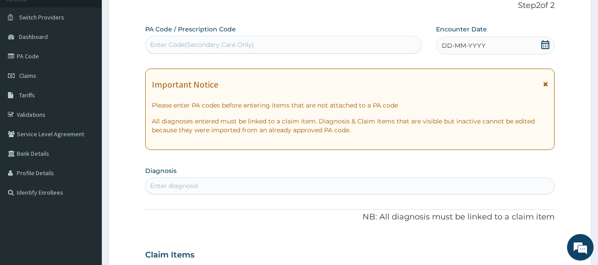
scroll to position [44, 0]
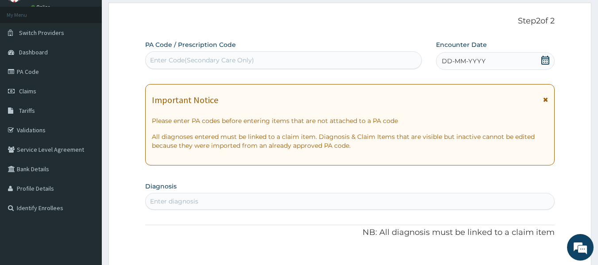
drag, startPoint x: 330, startPoint y: 51, endPoint x: 329, endPoint y: 57, distance: 6.3
click at [330, 53] on div "PA Code / Prescription Code Enter Code(Secondary Care Only)" at bounding box center [283, 54] width 277 height 29
click at [329, 57] on div "Enter Code(Secondary Care Only)" at bounding box center [284, 60] width 276 height 14
type input "PA/389EF2"
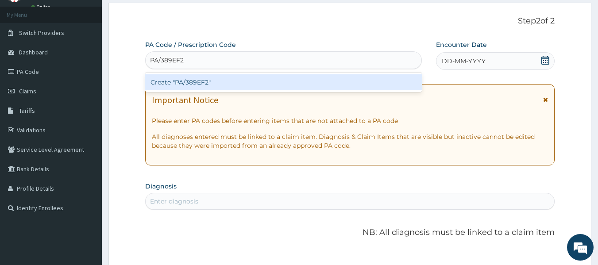
click at [219, 83] on div "Create "PA/389EF2"" at bounding box center [283, 82] width 277 height 16
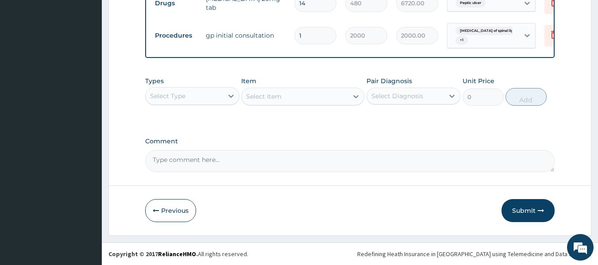
scroll to position [433, 0]
click at [515, 211] on button "Submit" at bounding box center [527, 210] width 53 height 23
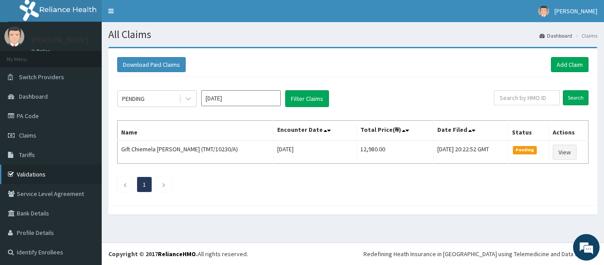
click at [26, 174] on link "Validations" at bounding box center [51, 174] width 102 height 19
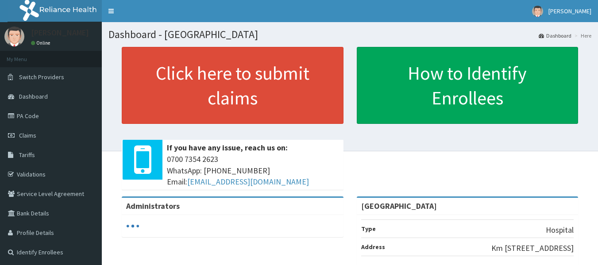
click at [53, 137] on link "Claims" at bounding box center [51, 135] width 102 height 19
drag, startPoint x: 0, startPoint y: 0, endPoint x: 53, endPoint y: 138, distance: 147.3
click at [53, 138] on link "Claims" at bounding box center [51, 135] width 102 height 19
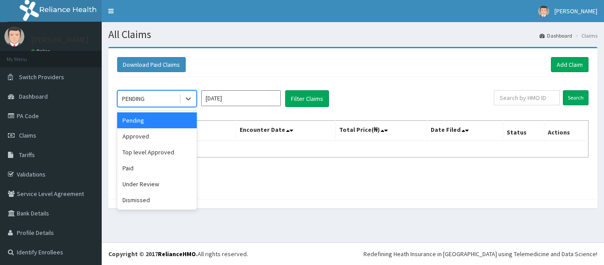
click at [180, 100] on div at bounding box center [187, 99] width 17 height 16
click at [157, 140] on div "Approved" at bounding box center [157, 136] width 80 height 16
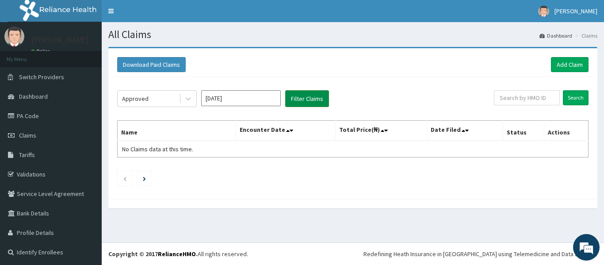
click at [309, 99] on button "Filter Claims" at bounding box center [307, 98] width 44 height 17
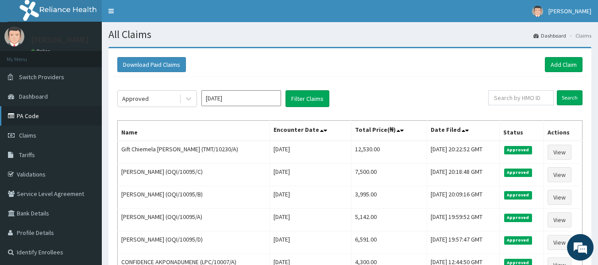
click at [63, 114] on link "PA Code" at bounding box center [51, 115] width 102 height 19
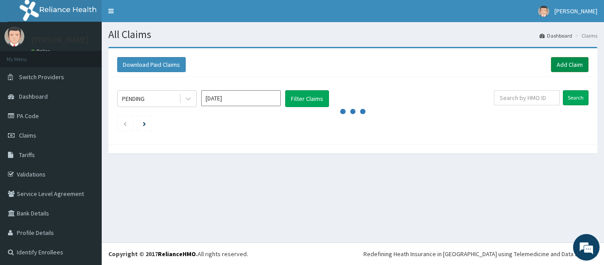
click at [561, 64] on link "Add Claim" at bounding box center [570, 64] width 38 height 15
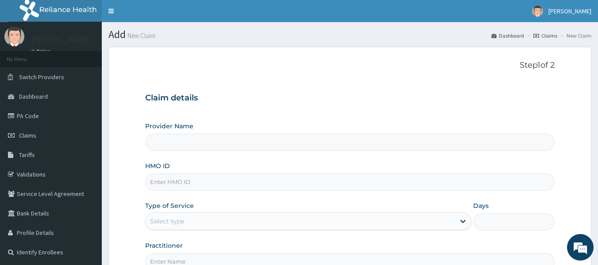
click at [277, 176] on input "HMO ID" at bounding box center [350, 181] width 410 height 17
type input "[GEOGRAPHIC_DATA]"
type input "l"
type input "LPC/10007/A"
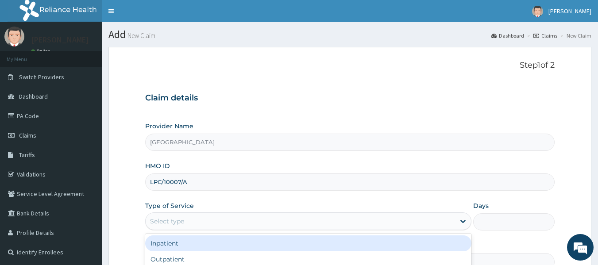
click at [344, 225] on div "Select type" at bounding box center [300, 221] width 309 height 14
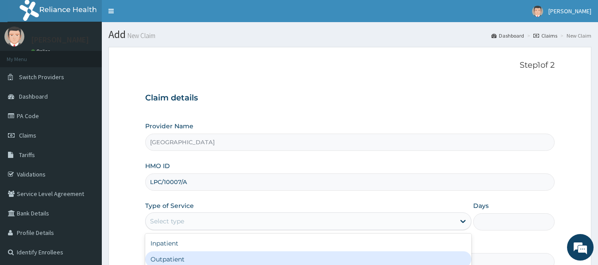
click at [218, 261] on div "Outpatient" at bounding box center [308, 259] width 326 height 16
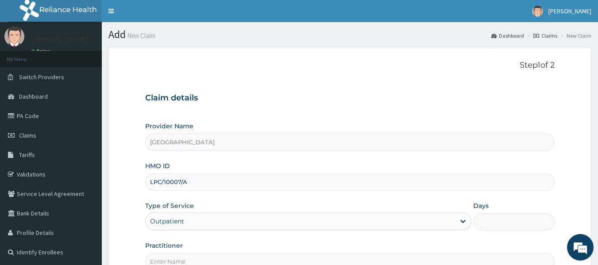
type input "1"
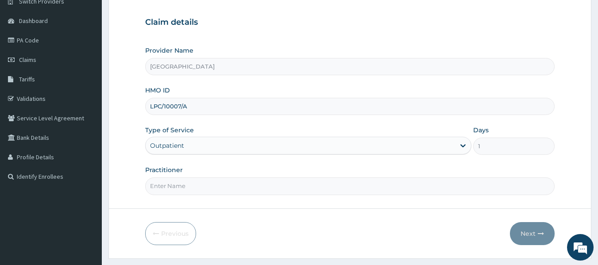
scroll to position [99, 0]
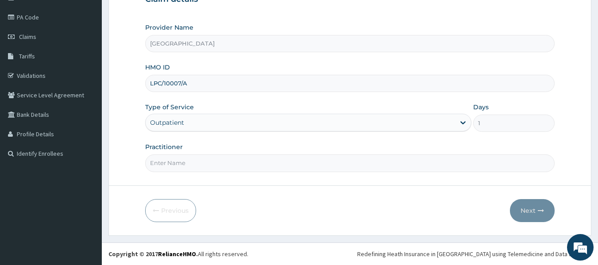
click at [232, 166] on input "Practitioner" at bounding box center [350, 162] width 410 height 17
type input "DR COLLINS"
click at [529, 211] on button "Next" at bounding box center [532, 210] width 45 height 23
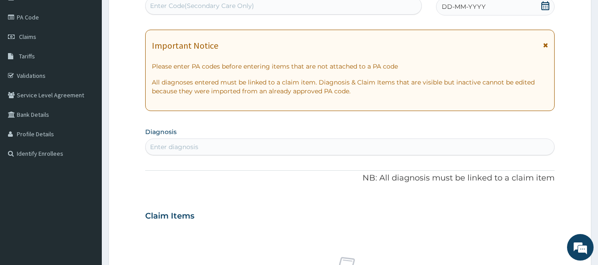
click at [342, 8] on div "Enter Code(Secondary Care Only)" at bounding box center [284, 6] width 276 height 14
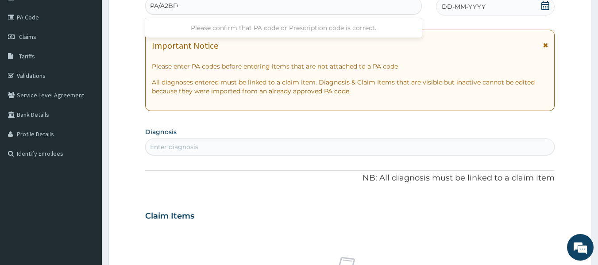
type input "PA/A2BFCA"
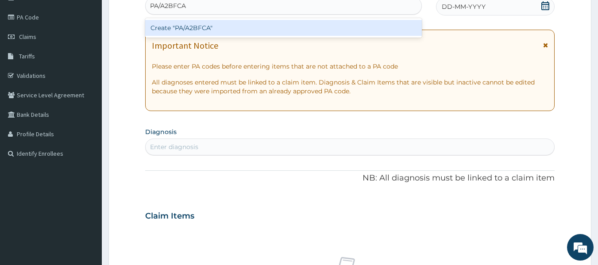
click at [329, 29] on div "Create "PA/A2BFCA"" at bounding box center [283, 28] width 277 height 16
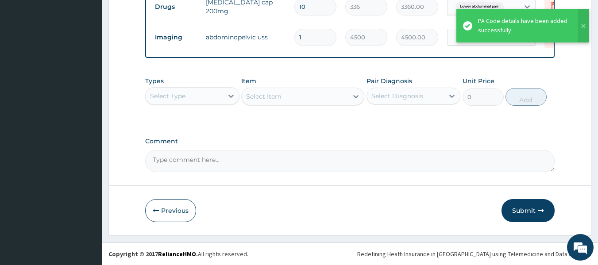
scroll to position [399, 0]
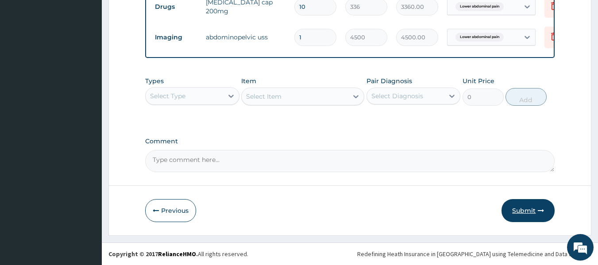
click at [515, 212] on button "Submit" at bounding box center [527, 210] width 53 height 23
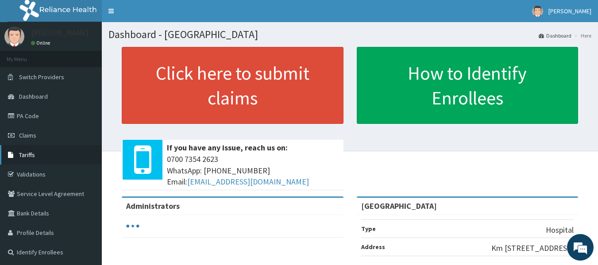
click at [35, 154] on span "Tariffs" at bounding box center [27, 155] width 16 height 8
click at [35, 154] on link "Tariffs" at bounding box center [51, 154] width 102 height 19
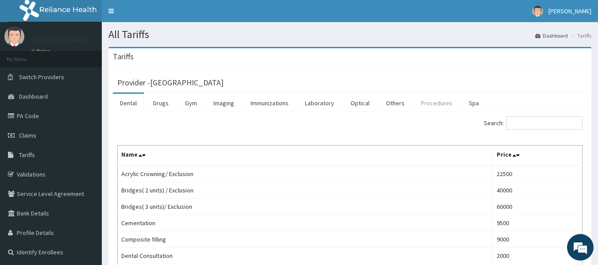
click at [429, 102] on link "Procedures" at bounding box center [437, 103] width 46 height 19
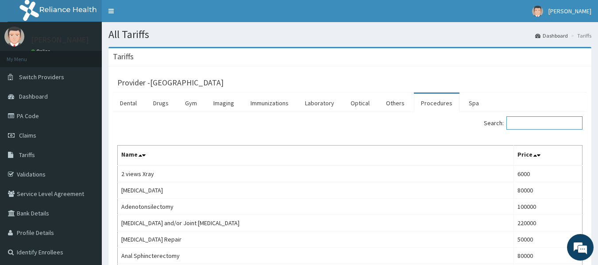
click at [516, 124] on input "Search:" at bounding box center [544, 122] width 76 height 13
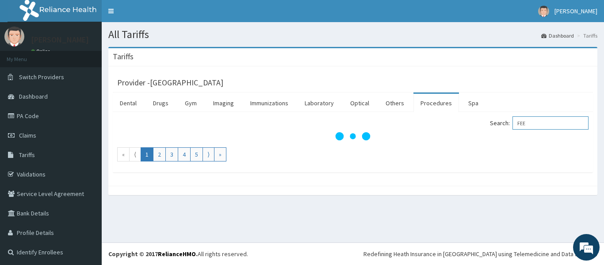
type input "FEED"
